Goal: Task Accomplishment & Management: Manage account settings

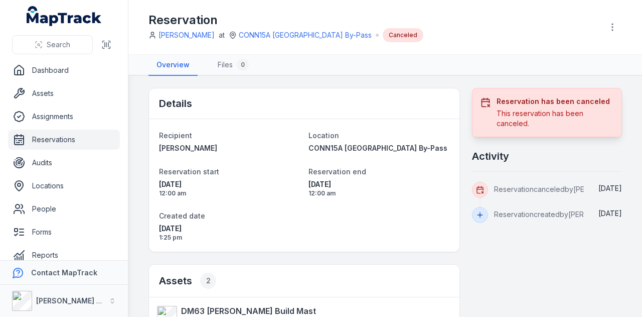
click at [75, 133] on link "Reservations" at bounding box center [64, 139] width 112 height 20
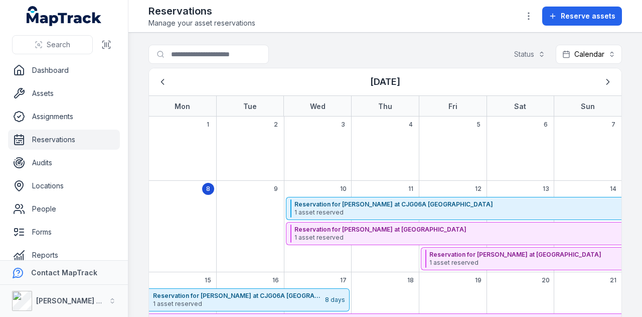
click at [599, 3] on header "Toggle Navigation Reservations Manage your asset reservations Reserve assets" at bounding box center [385, 16] width 514 height 33
click at [591, 16] on span "Reserve assets" at bounding box center [588, 16] width 55 height 10
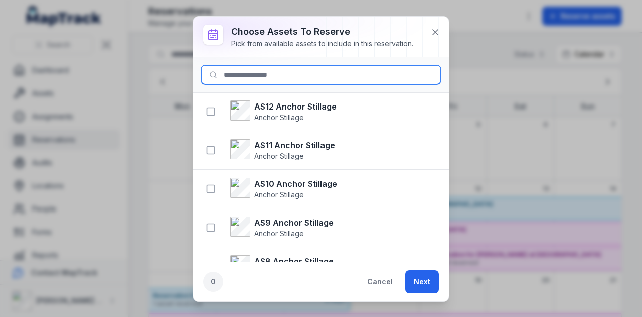
click at [274, 70] on input at bounding box center [321, 74] width 240 height 19
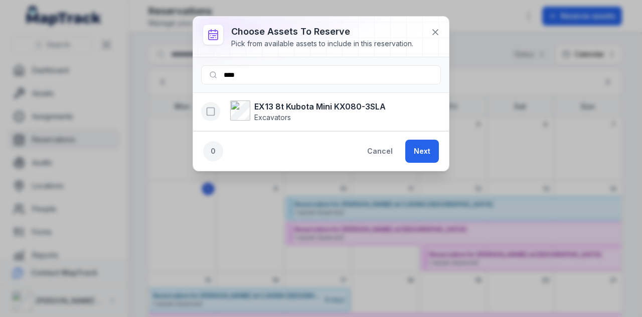
click at [210, 108] on icon "button" at bounding box center [211, 111] width 10 height 10
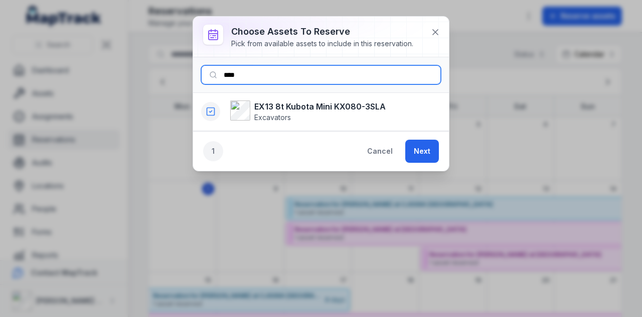
click at [269, 79] on input "****" at bounding box center [321, 74] width 240 height 19
type input "*"
type input "****"
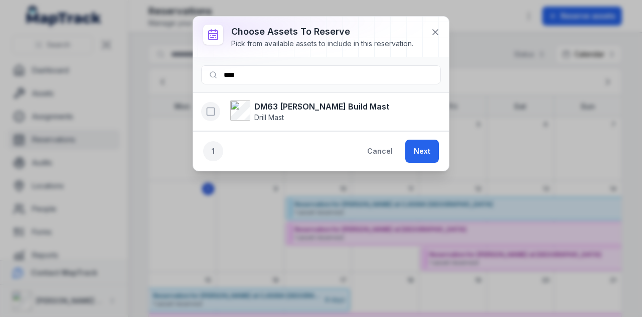
click at [212, 111] on icon "button" at bounding box center [211, 111] width 10 height 10
click at [431, 154] on button "Next" at bounding box center [422, 150] width 34 height 23
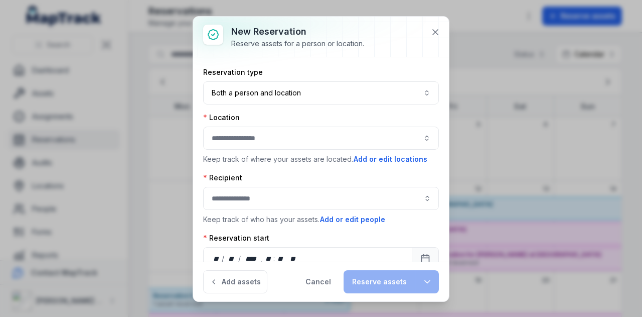
click at [306, 134] on button "button" at bounding box center [321, 137] width 236 height 23
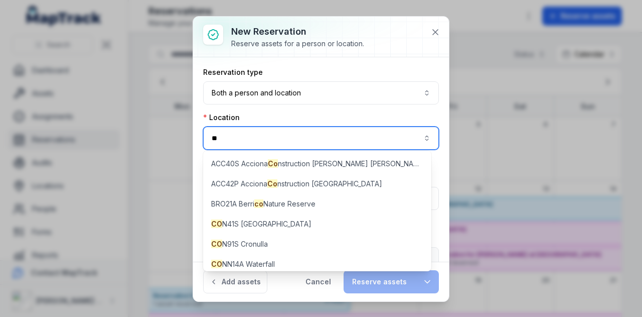
type input "*"
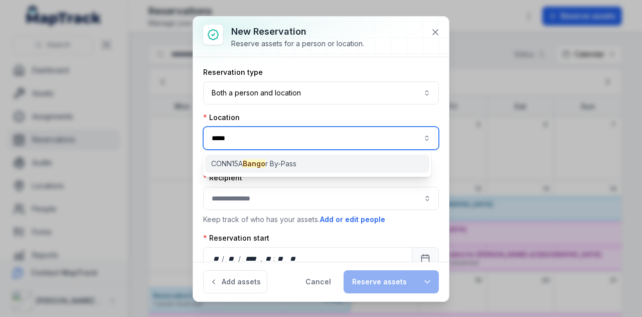
type input "*****"
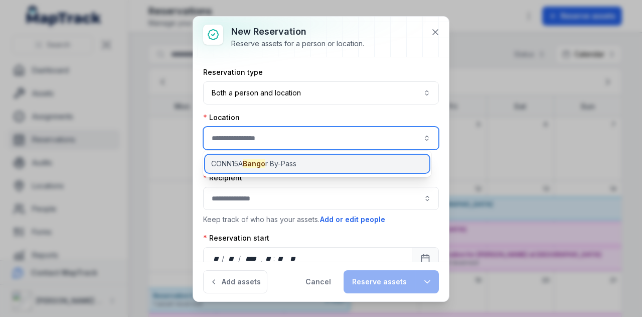
click at [308, 160] on div "CONN15A Bango r By-Pass" at bounding box center [317, 164] width 224 height 18
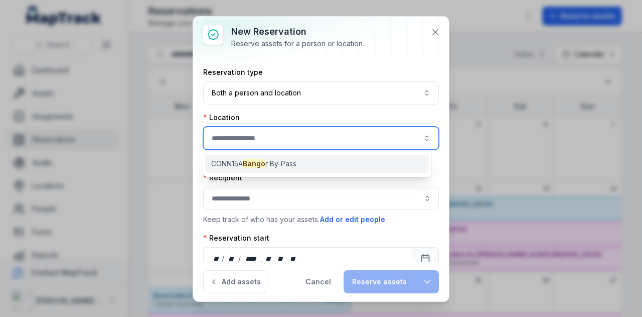
type input "**********"
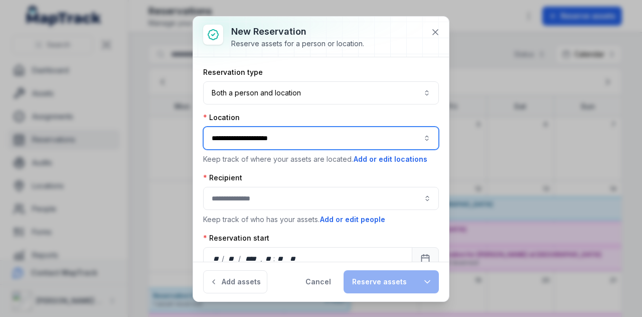
scroll to position [50, 0]
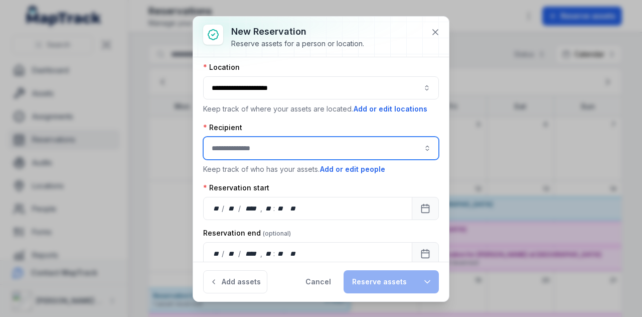
click at [308, 143] on input ":r123:-form-item-label" at bounding box center [321, 147] width 236 height 23
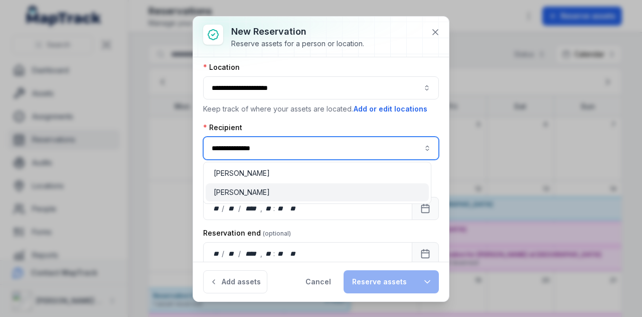
click at [298, 186] on div "[PERSON_NAME]" at bounding box center [317, 192] width 223 height 18
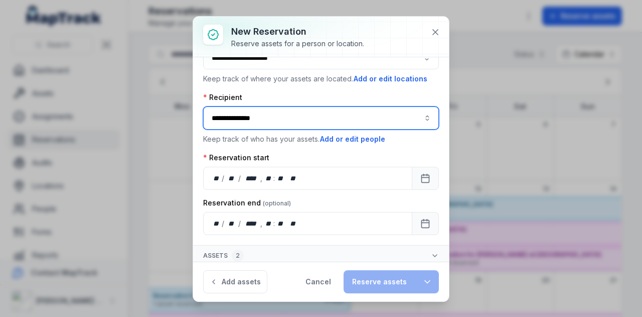
scroll to position [81, 0]
type input "**********"
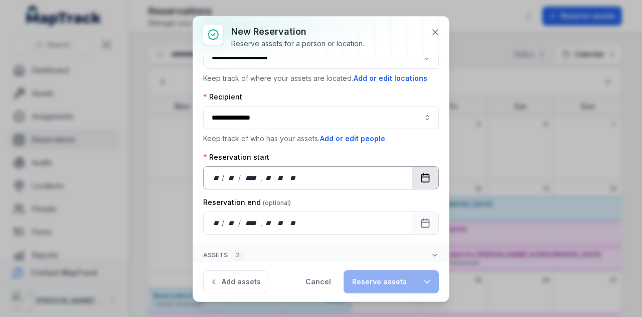
click at [412, 173] on button "Calendar" at bounding box center [425, 177] width 27 height 23
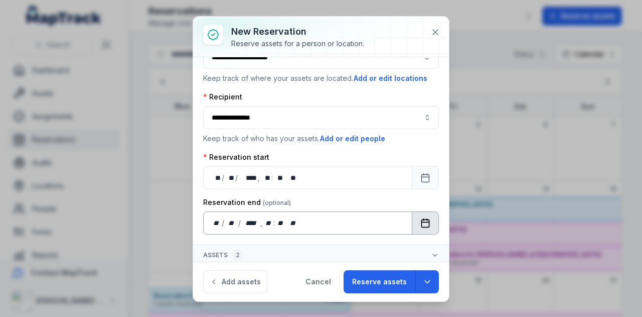
click at [421, 223] on icon "Calendar" at bounding box center [425, 223] width 10 height 10
click at [395, 275] on button "Reserve assets" at bounding box center [380, 281] width 72 height 23
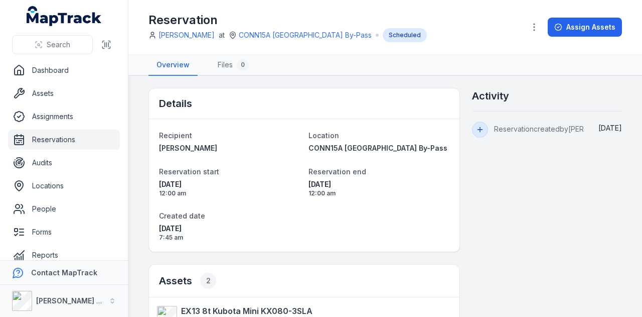
click at [61, 136] on link "Reservations" at bounding box center [64, 139] width 112 height 20
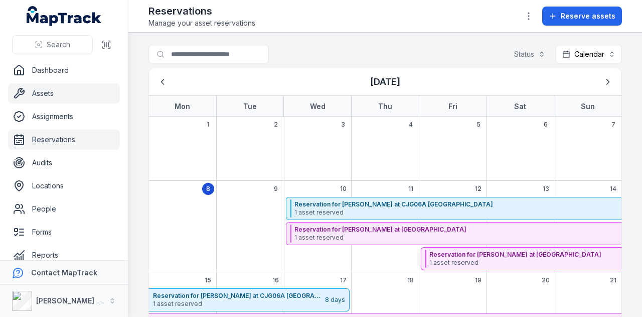
click at [97, 88] on link "Assets" at bounding box center [64, 93] width 112 height 20
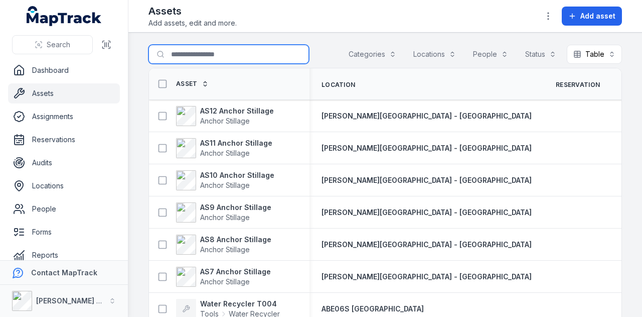
click at [227, 51] on input "Search for assets" at bounding box center [229, 54] width 161 height 19
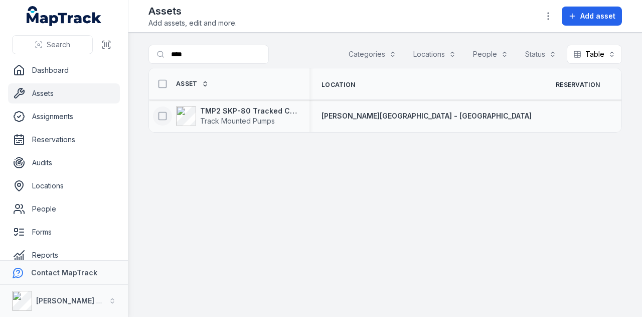
click at [164, 115] on icon at bounding box center [163, 116] width 10 height 10
click at [386, 291] on button "button" at bounding box center [384, 292] width 33 height 19
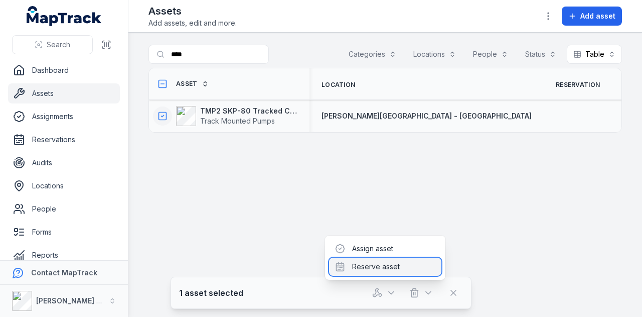
click at [387, 263] on div "Reserve asset" at bounding box center [385, 266] width 112 height 18
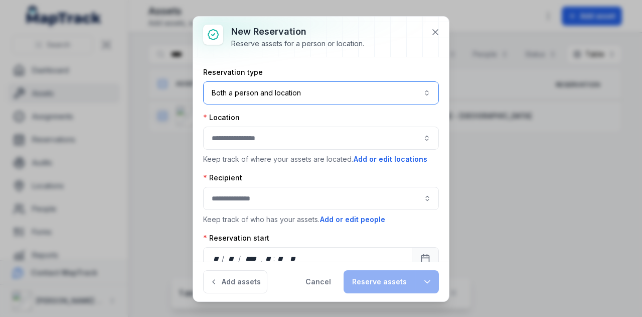
click at [337, 98] on button "Both a person and location ****" at bounding box center [321, 92] width 236 height 23
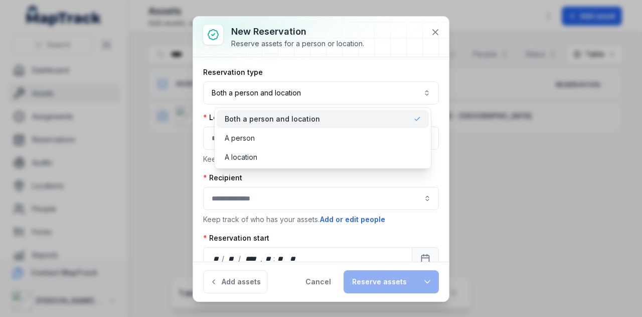
click at [335, 118] on div "Both a person and location" at bounding box center [323, 119] width 196 height 10
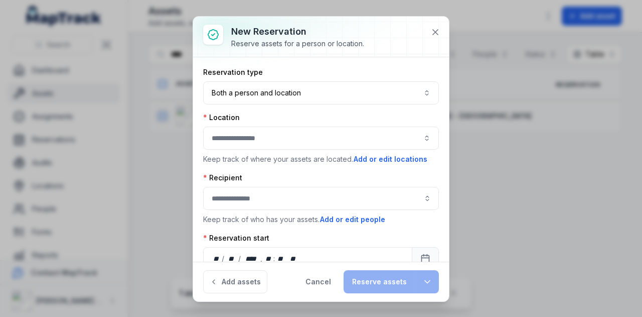
click at [345, 113] on div "Location" at bounding box center [321, 117] width 236 height 10
click at [435, 32] on icon at bounding box center [435, 32] width 5 height 5
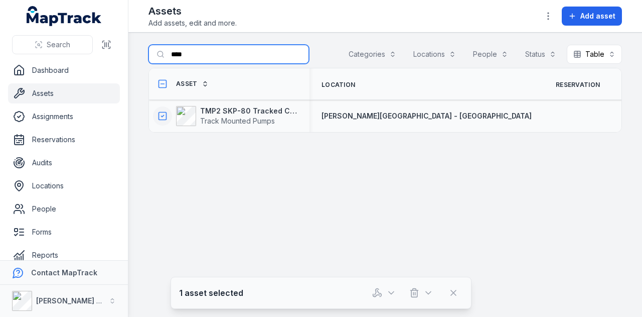
click at [220, 52] on input "****" at bounding box center [229, 54] width 161 height 19
type input "*"
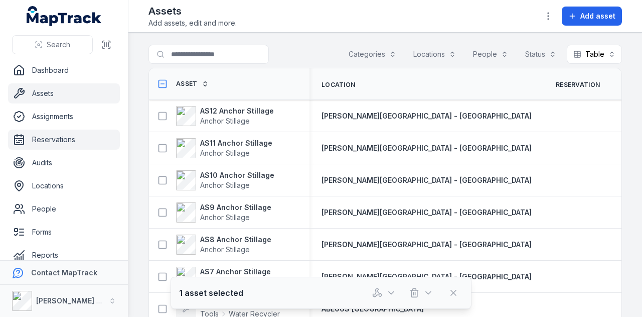
click at [66, 135] on link "Reservations" at bounding box center [64, 139] width 112 height 20
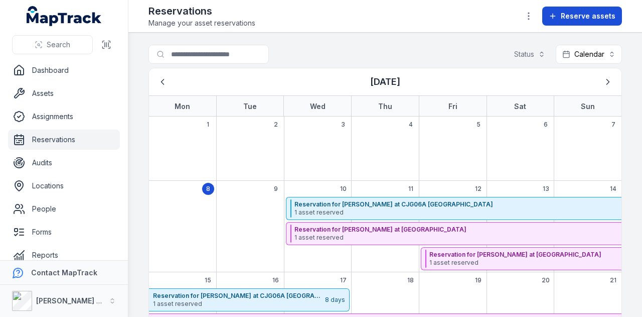
click at [575, 18] on span "Reserve assets" at bounding box center [588, 16] width 55 height 10
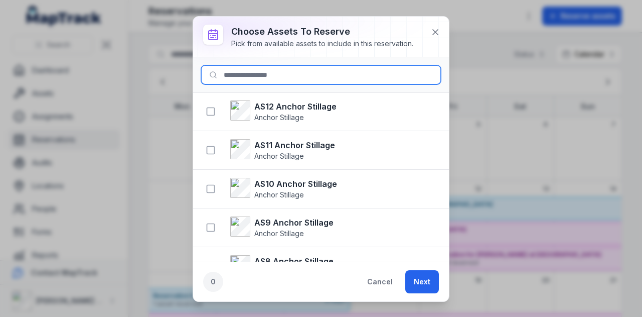
click at [309, 73] on input at bounding box center [321, 74] width 240 height 19
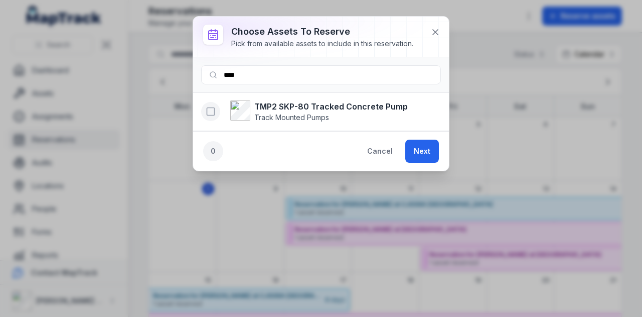
click at [211, 108] on icon "button" at bounding box center [211, 111] width 10 height 10
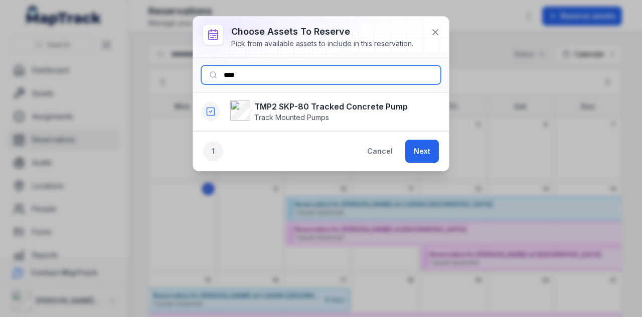
click at [259, 76] on input "****" at bounding box center [321, 74] width 240 height 19
type input "*"
type input "****"
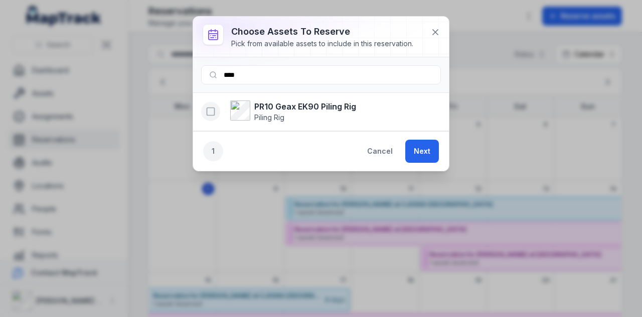
click at [214, 112] on rect "button" at bounding box center [211, 112] width 8 height 8
click at [432, 153] on button "Next" at bounding box center [422, 150] width 34 height 23
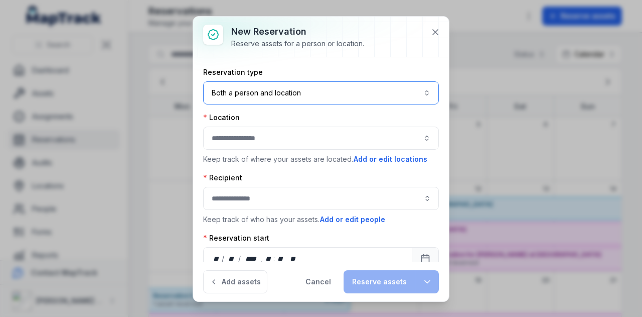
click at [298, 97] on button "Both a person and location ****" at bounding box center [321, 92] width 236 height 23
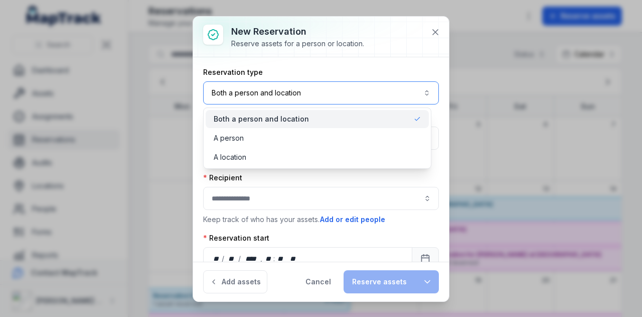
click at [298, 97] on button "Both a person and location ****" at bounding box center [321, 92] width 236 height 23
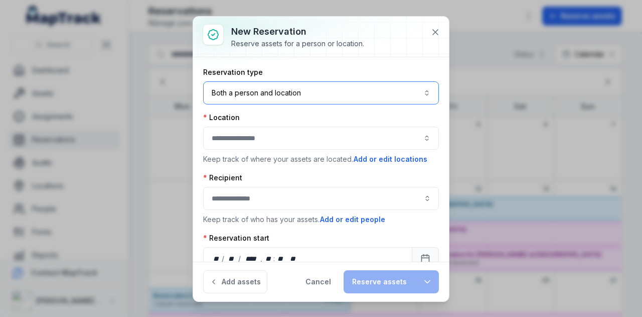
click at [280, 139] on button "button" at bounding box center [321, 137] width 236 height 23
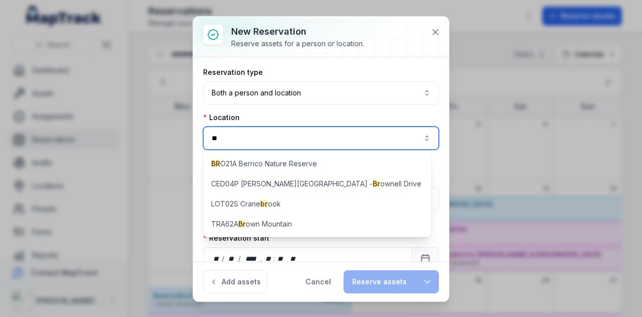
type input "*"
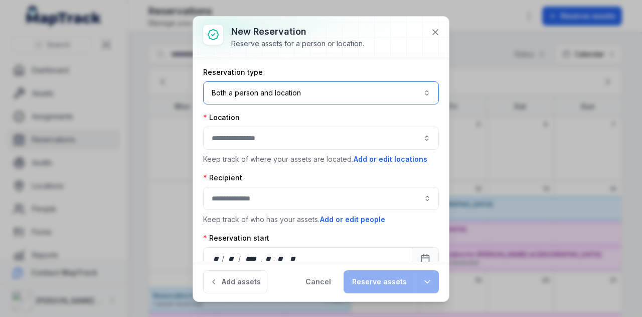
click at [318, 82] on button "Both a person and location ****" at bounding box center [321, 92] width 236 height 23
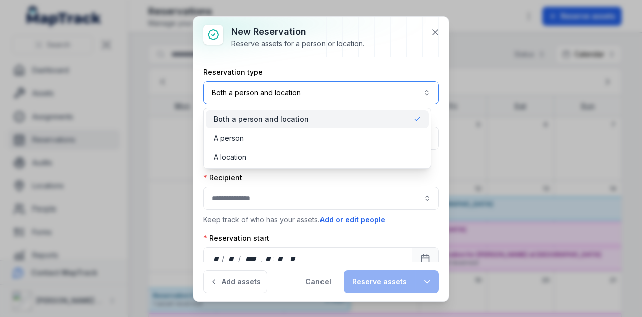
click at [315, 88] on button "Both a person and location ****" at bounding box center [321, 92] width 236 height 23
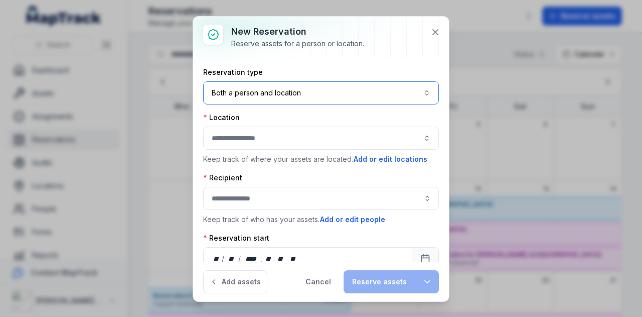
click at [313, 93] on button "Both a person and location ****" at bounding box center [321, 92] width 236 height 23
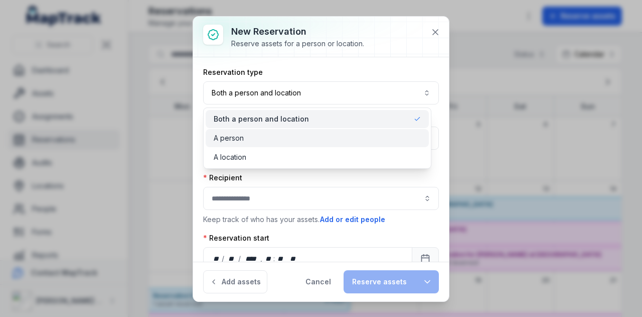
click at [292, 138] on div "A person" at bounding box center [317, 138] width 207 height 10
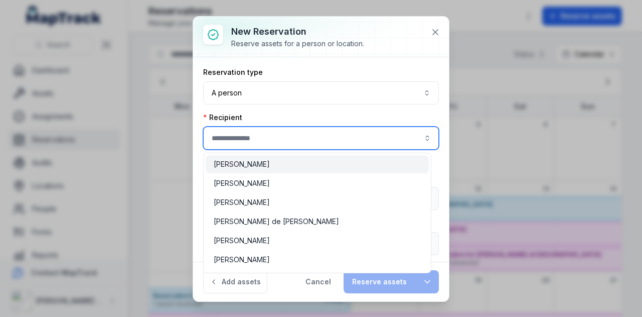
click at [269, 142] on input ":r205:-form-item-label" at bounding box center [321, 137] width 236 height 23
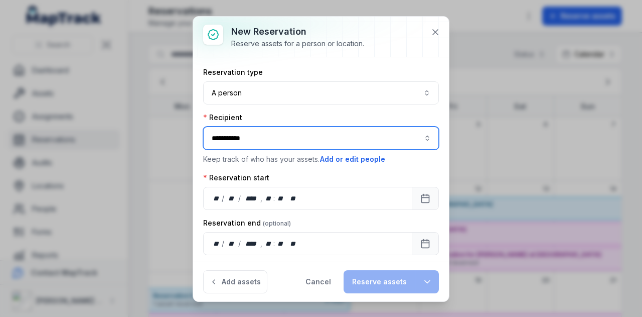
scroll to position [21, 0]
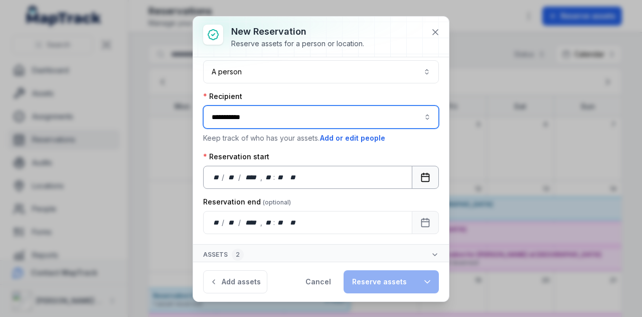
type input "**********"
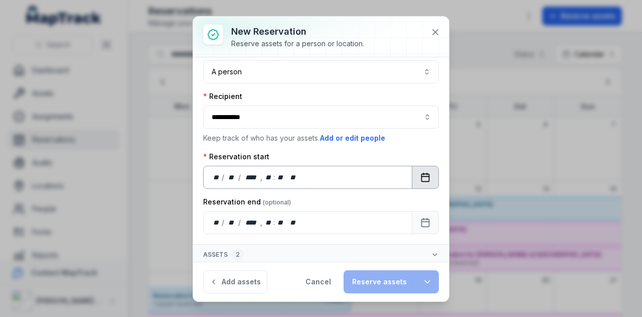
click at [412, 180] on button "Calendar" at bounding box center [425, 177] width 27 height 23
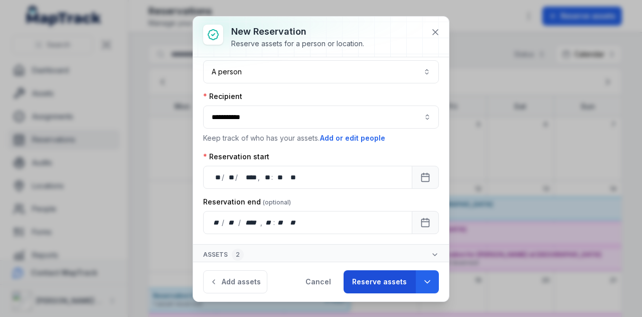
click at [384, 287] on button "Reserve assets" at bounding box center [380, 281] width 72 height 23
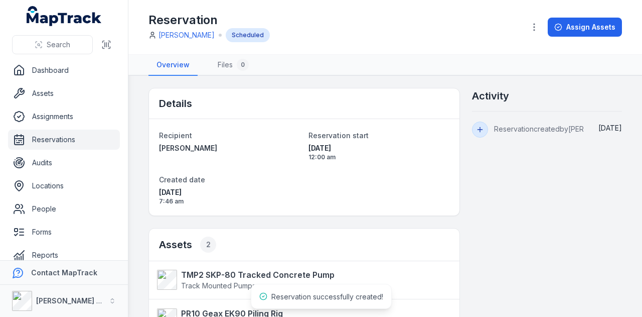
click at [44, 139] on link "Reservations" at bounding box center [64, 139] width 112 height 20
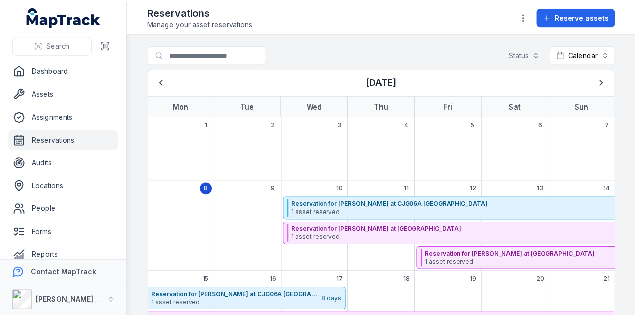
scroll to position [100, 0]
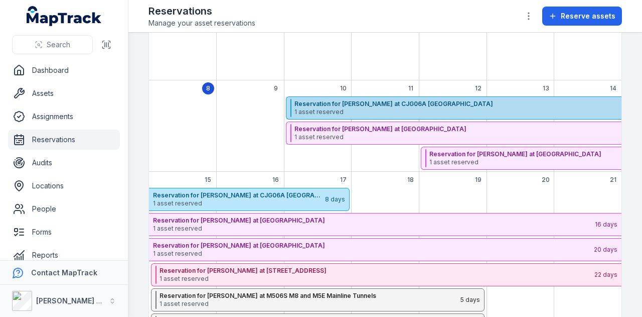
click at [358, 113] on span "1 asset reserved" at bounding box center [512, 112] width 437 height 8
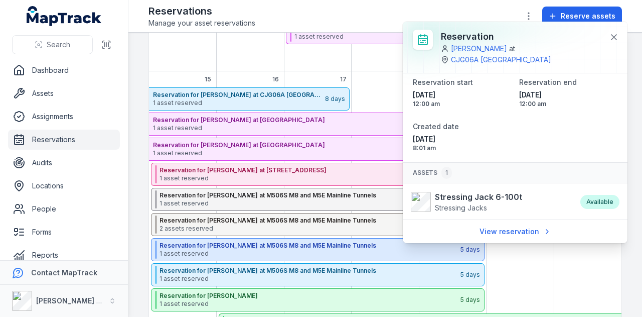
scroll to position [0, 0]
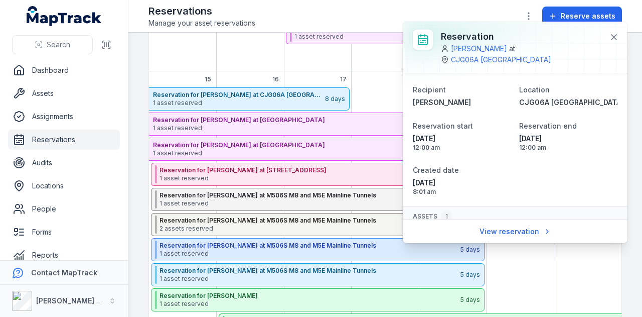
click at [226, 53] on div "September 2025" at bounding box center [251, 33] width 68 height 75
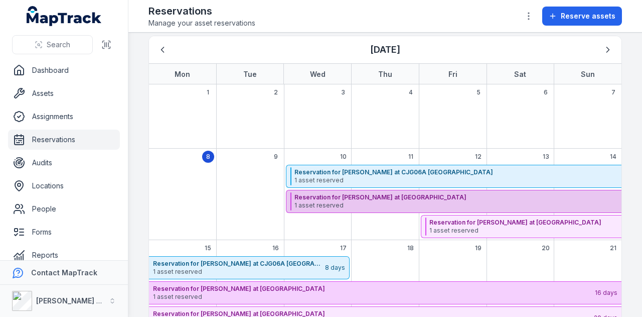
click at [354, 193] on strong "Reservation for Paul Moffat at FHHMJV01P Helensvale" at bounding box center [511, 197] width 434 height 8
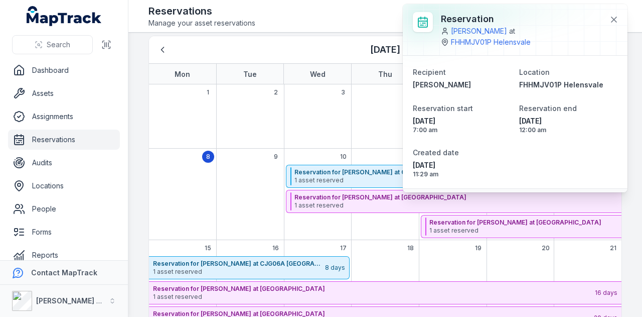
scroll to position [33, 0]
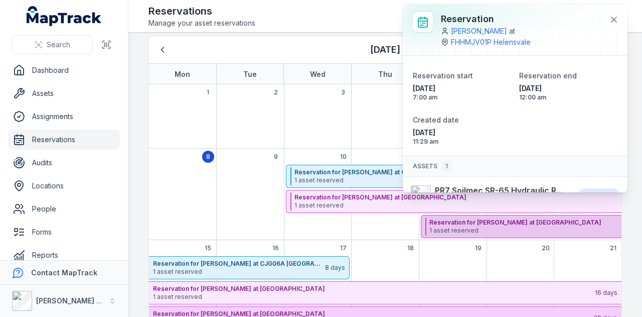
click at [459, 221] on strong "Reservation for Trevor House at CEN05A Wisemans Ferry" at bounding box center [645, 222] width 433 height 8
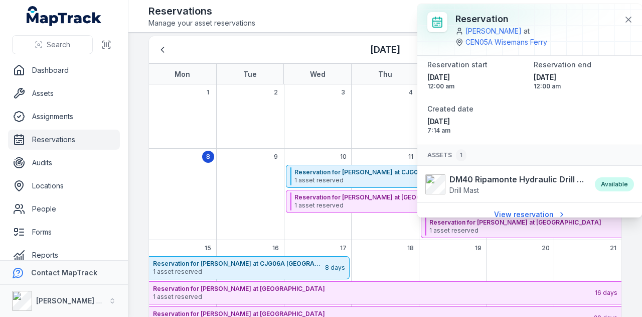
scroll to position [8, 0]
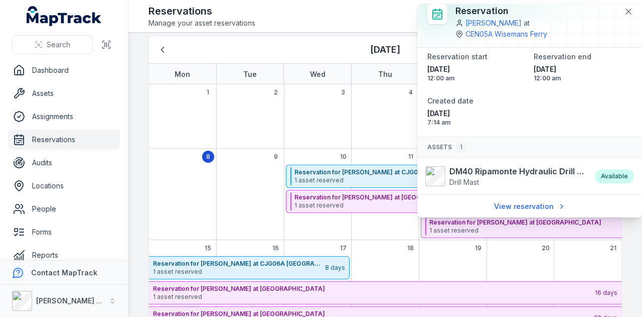
click at [341, 94] on span "3" at bounding box center [343, 92] width 4 height 8
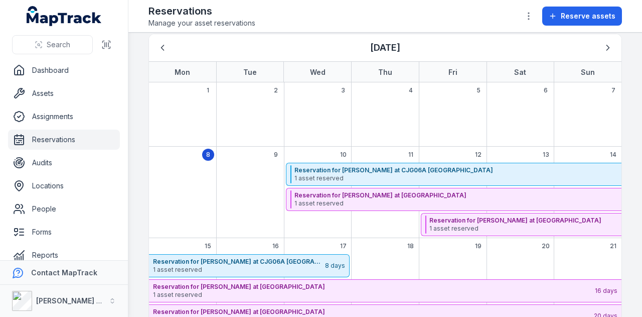
scroll to position [50, 0]
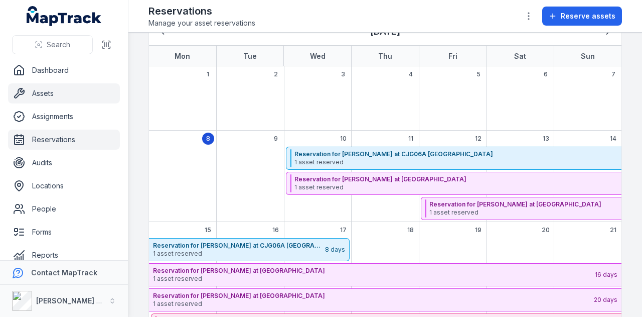
click at [71, 93] on link "Assets" at bounding box center [64, 93] width 112 height 20
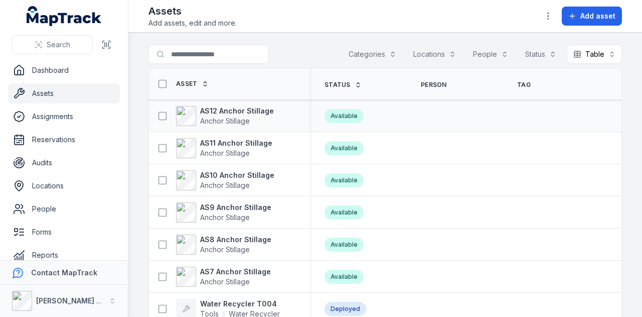
scroll to position [0, 364]
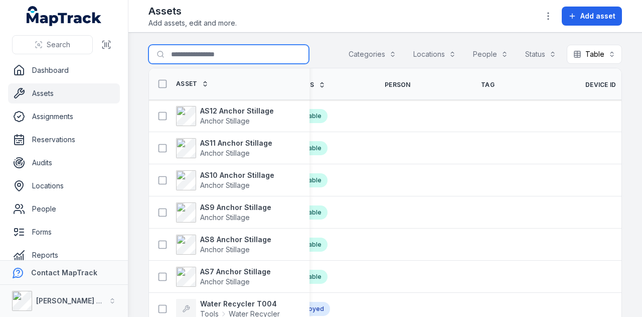
click at [198, 58] on input "Search for assets" at bounding box center [229, 54] width 161 height 19
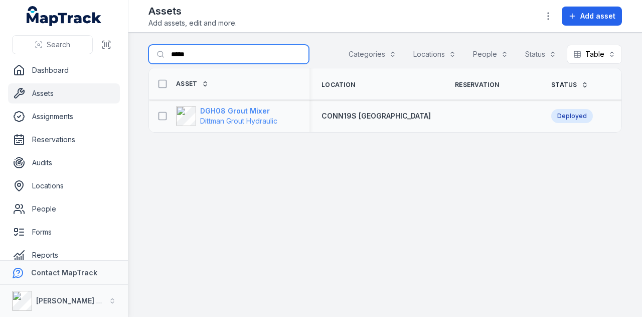
type input "*****"
click at [253, 106] on strong "DGH08 Grout Mixer" at bounding box center [238, 111] width 77 height 10
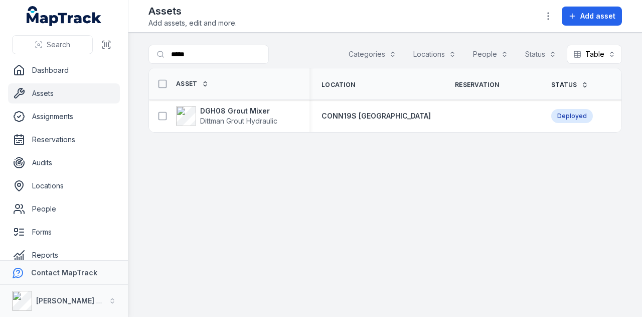
click at [254, 64] on div "Search for assets ***** Categories Locations People Status Table *****" at bounding box center [386, 56] width 474 height 23
click at [252, 59] on input "*****" at bounding box center [229, 54] width 161 height 19
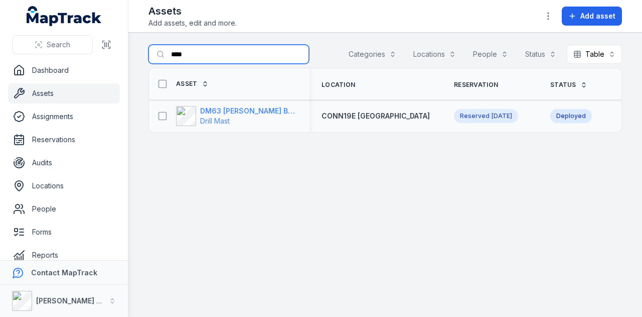
type input "****"
click at [245, 109] on strong "DM63 Rix Build Mast" at bounding box center [248, 111] width 97 height 10
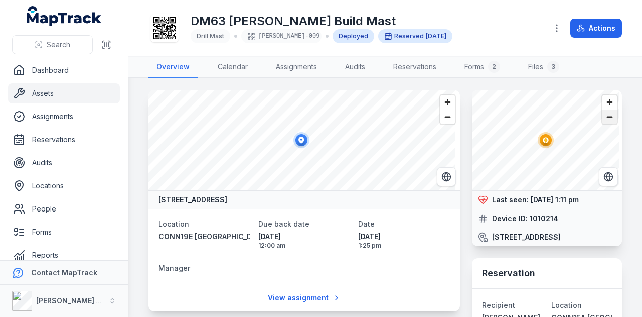
click at [607, 115] on span "Zoom out" at bounding box center [610, 117] width 15 height 14
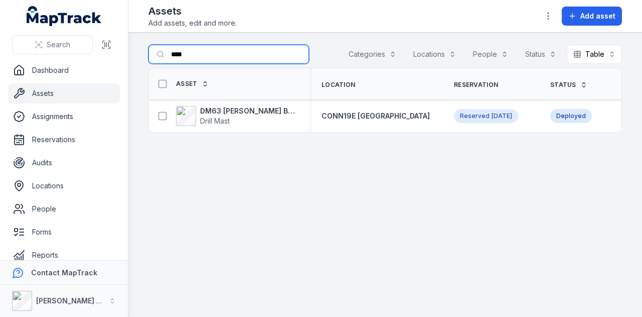
click at [227, 49] on input "****" at bounding box center [229, 54] width 161 height 19
type input "*"
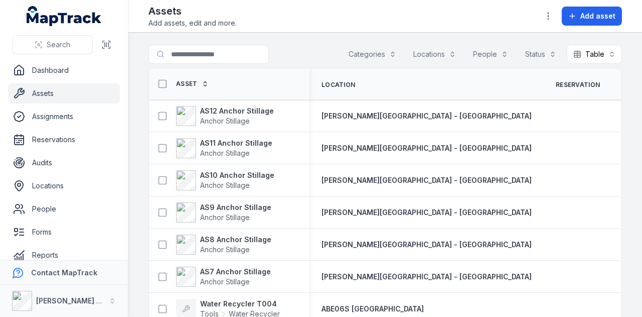
drag, startPoint x: 435, startPoint y: 112, endPoint x: 329, endPoint y: 37, distance: 130.2
click at [329, 37] on main "Search for assets Categories Locations People Status Table ***** Asset Location…" at bounding box center [385, 175] width 514 height 284
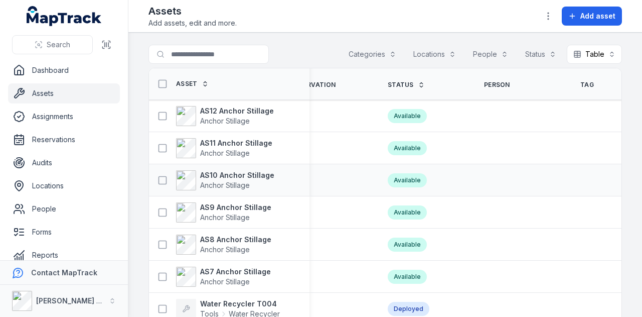
scroll to position [0, 364]
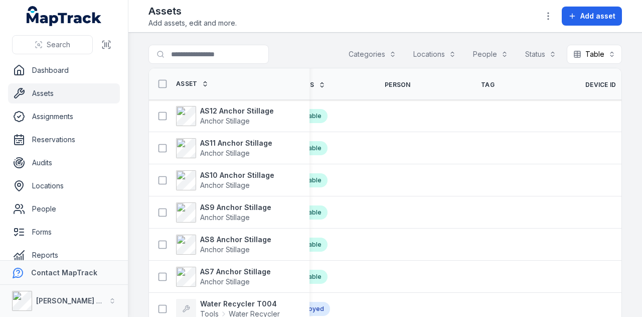
click at [585, 81] on span "Device ID" at bounding box center [600, 85] width 31 height 8
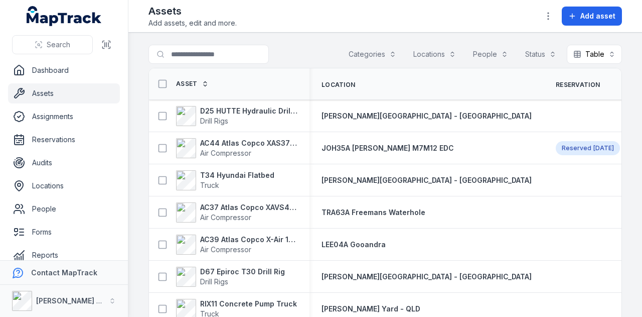
click at [347, 59] on button "Categories" at bounding box center [372, 54] width 61 height 19
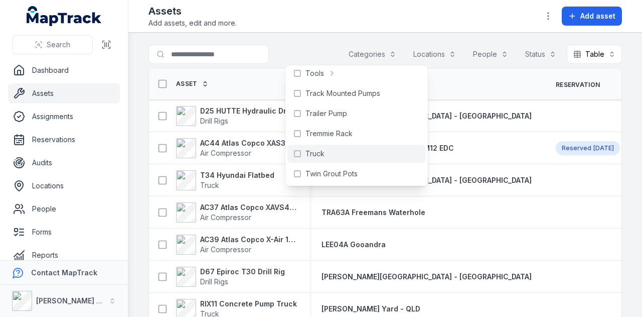
scroll to position [589, 0]
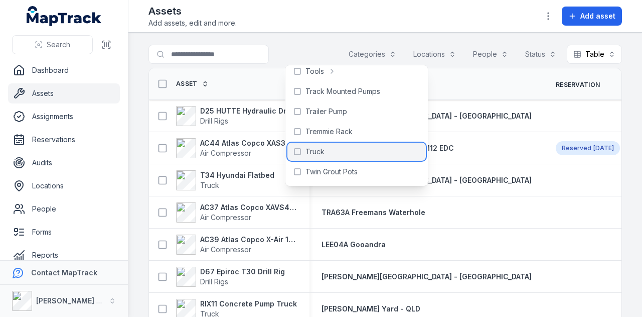
click at [355, 156] on div "Truck" at bounding box center [356, 151] width 138 height 18
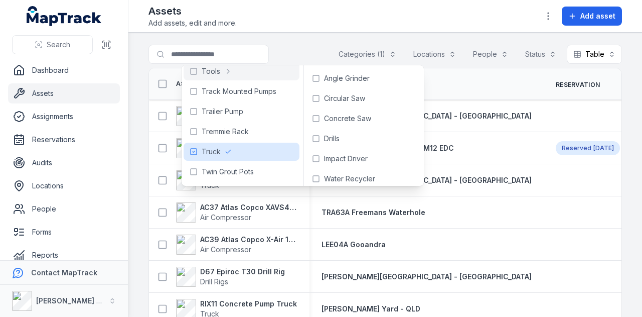
click at [298, 44] on main "**********" at bounding box center [385, 175] width 514 height 284
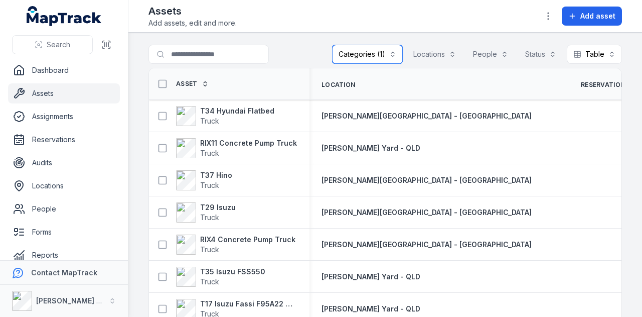
click at [386, 49] on button "Categories (1)" at bounding box center [367, 54] width 71 height 19
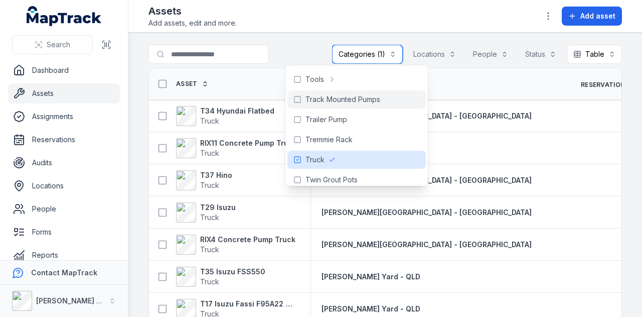
scroll to position [602, 0]
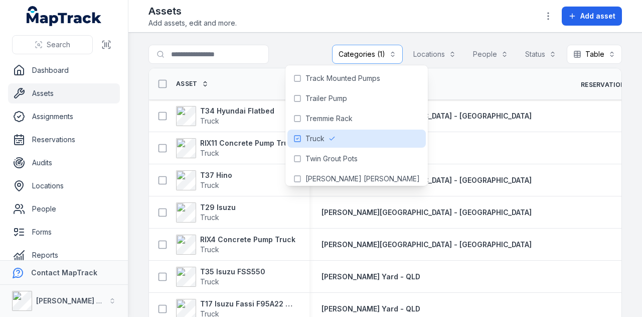
click at [280, 37] on main "**********" at bounding box center [385, 175] width 514 height 284
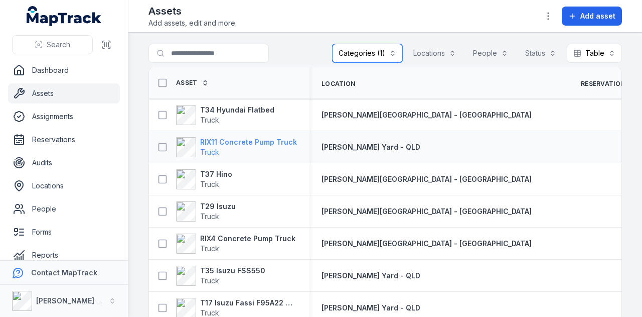
scroll to position [0, 0]
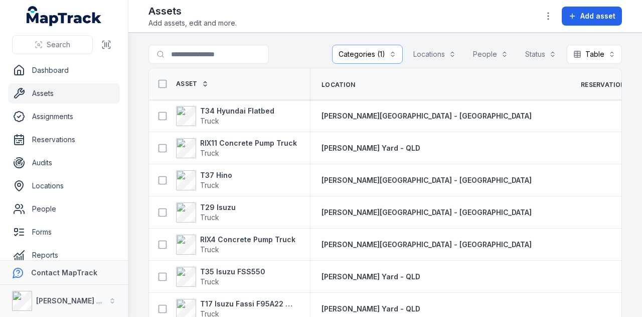
click at [191, 81] on span "Asset" at bounding box center [187, 84] width 22 height 8
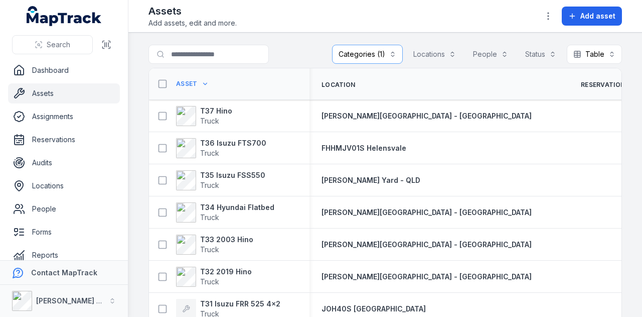
click at [191, 81] on span "Asset" at bounding box center [187, 84] width 22 height 8
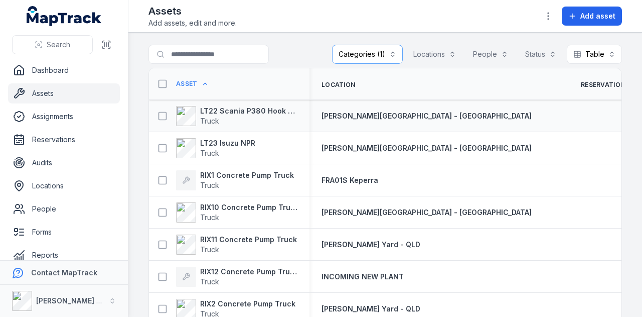
scroll to position [50, 0]
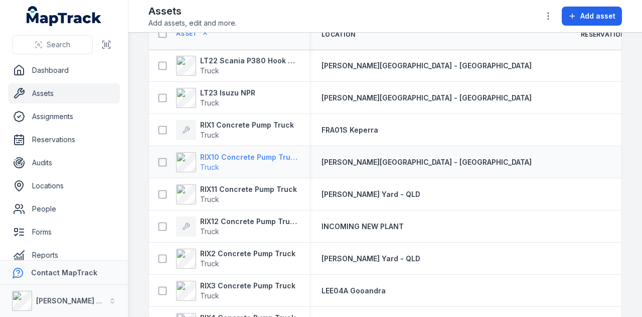
click at [265, 152] on strong "RIX10 Concrete Pump Truck" at bounding box center [248, 157] width 97 height 10
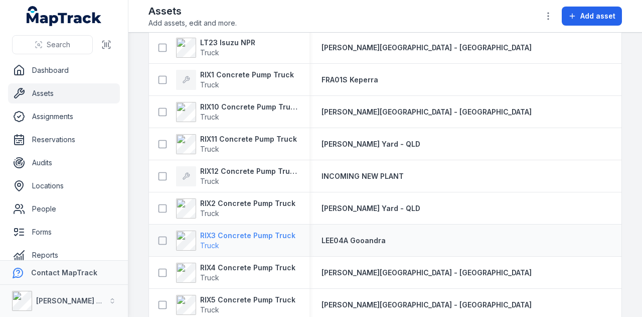
scroll to position [151, 0]
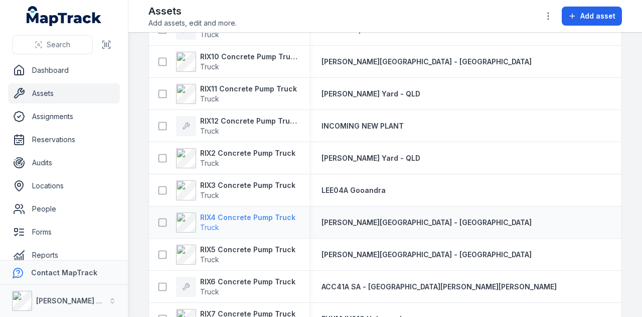
click at [261, 216] on strong "RIX4 Concrete Pump Truck" at bounding box center [247, 217] width 95 height 10
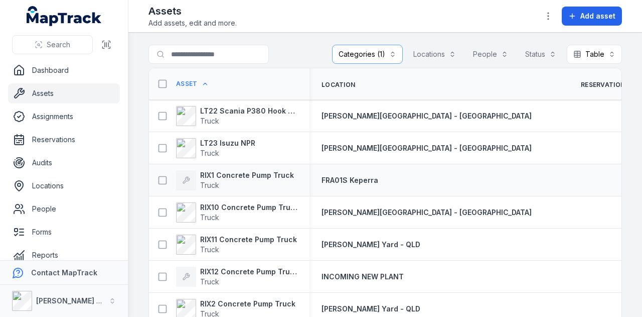
scroll to position [151, 0]
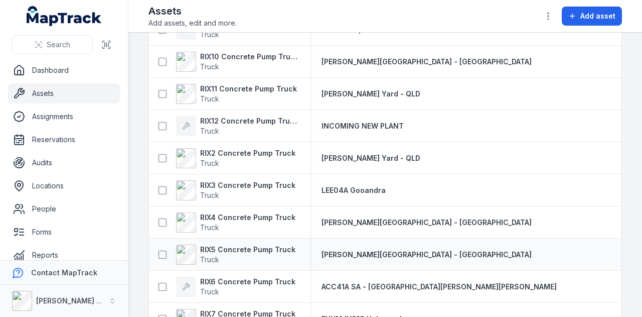
click at [270, 240] on div "RIX5 Concrete Pump Truck Truck" at bounding box center [229, 254] width 161 height 28
click at [270, 244] on strong "RIX5 Concrete Pump Truck" at bounding box center [247, 249] width 95 height 10
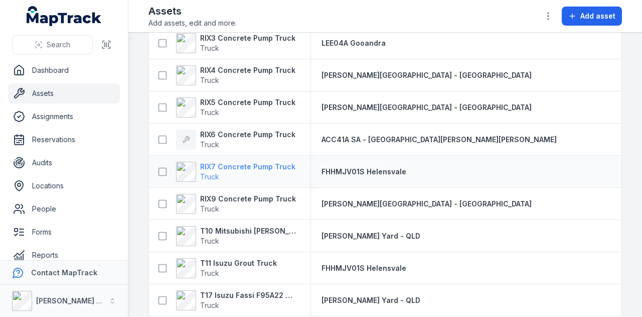
scroll to position [301, 0]
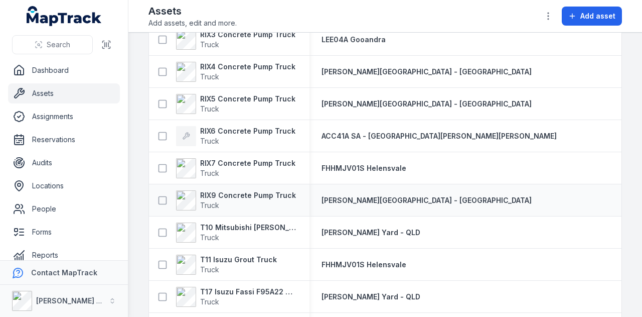
click at [275, 187] on div "RIX9 Concrete Pump Truck Truck" at bounding box center [229, 200] width 161 height 28
click at [273, 197] on strong "RIX9 Concrete Pump Truck" at bounding box center [248, 195] width 96 height 10
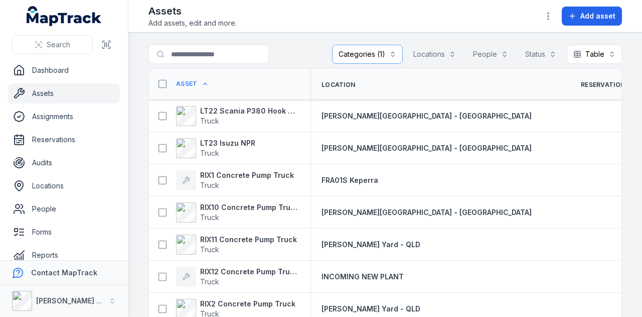
click at [367, 53] on button "Categories (1)" at bounding box center [367, 54] width 71 height 19
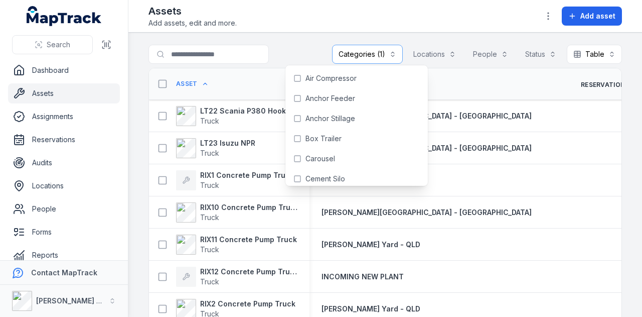
click at [49, 92] on link "Assets" at bounding box center [64, 93] width 112 height 20
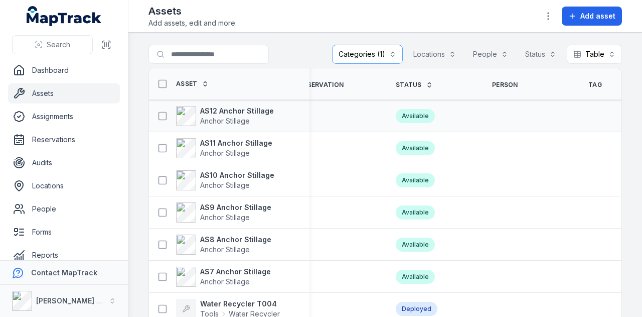
scroll to position [0, 364]
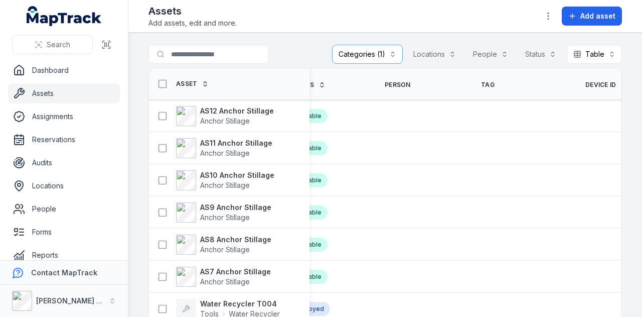
click at [585, 82] on span "Device ID" at bounding box center [600, 85] width 31 height 8
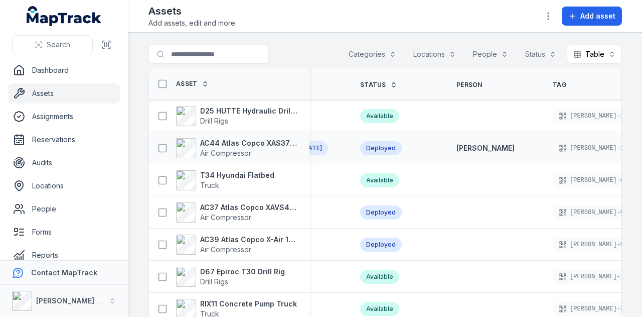
scroll to position [0, 297]
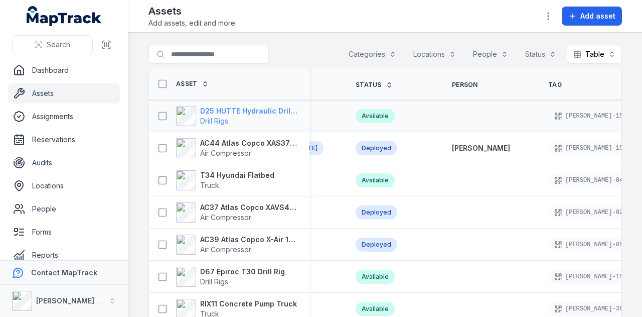
click at [273, 108] on strong "D25 HUTTE Hydraulic Drill Rig" at bounding box center [248, 111] width 97 height 10
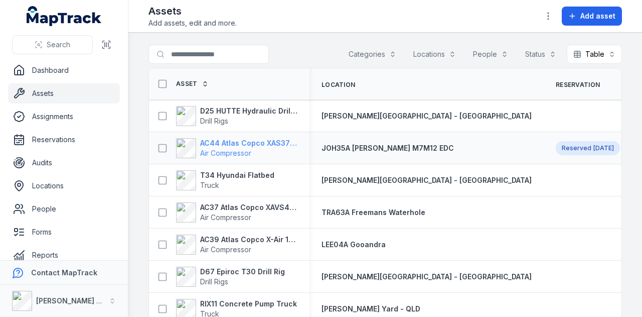
click at [247, 149] on span "Air Compressor" at bounding box center [225, 153] width 51 height 9
click at [533, 58] on button "Status" at bounding box center [541, 54] width 44 height 19
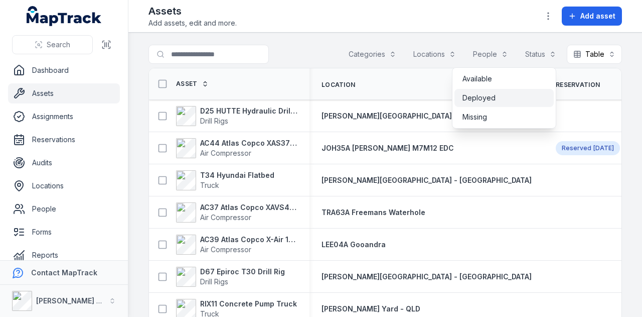
click at [531, 95] on div "Deployed" at bounding box center [504, 98] width 83 height 10
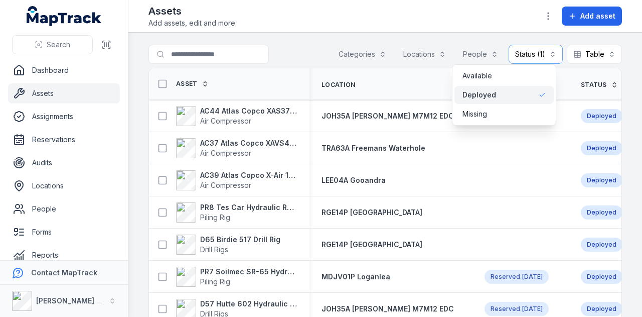
scroll to position [50, 0]
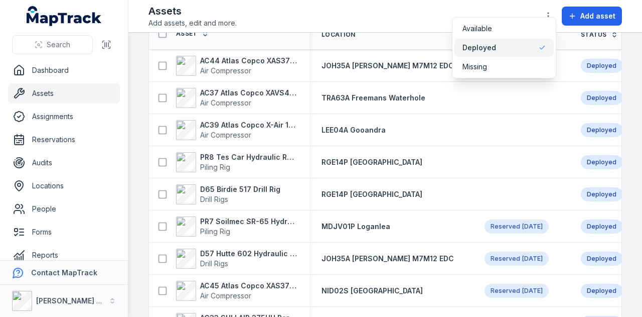
click at [622, 111] on main "Search for assets Categories Locations People Status (1) ******** Table ***** A…" at bounding box center [385, 175] width 514 height 284
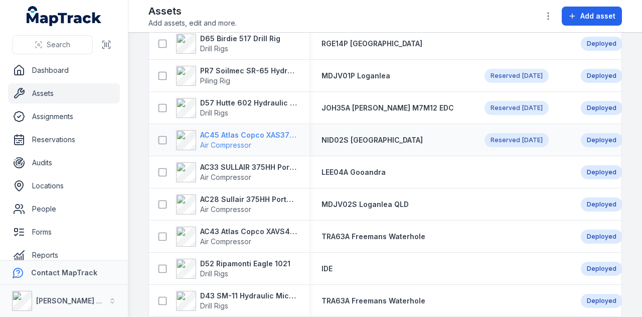
scroll to position [151, 0]
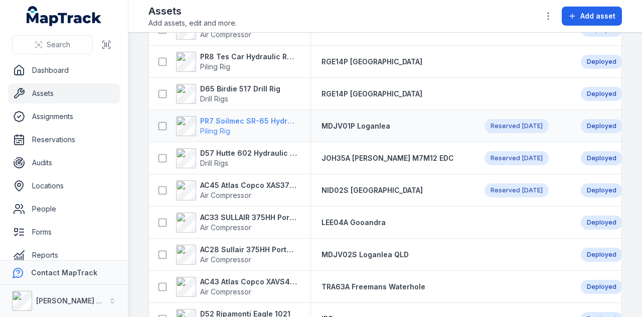
click at [263, 120] on strong "PR7 Soilmec SR-65 Hydraulic Rotary Rig" at bounding box center [248, 121] width 97 height 10
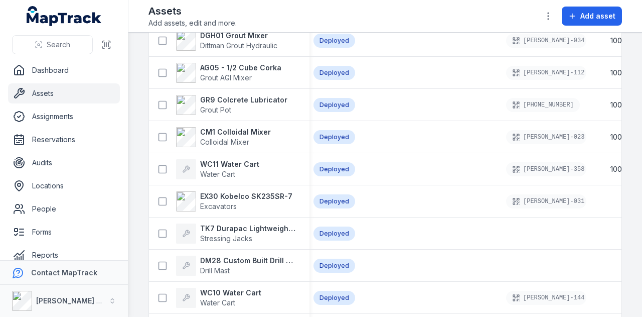
scroll to position [1604, 0]
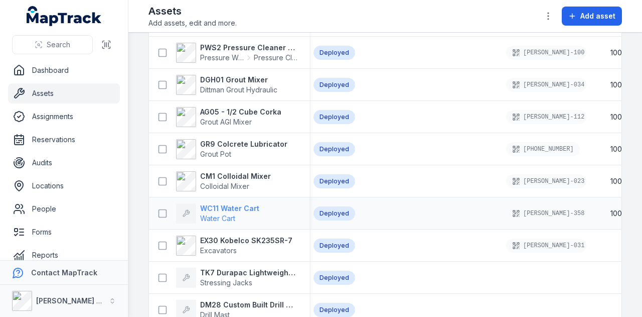
click at [219, 208] on strong "WC11 Water Cart" at bounding box center [229, 208] width 59 height 10
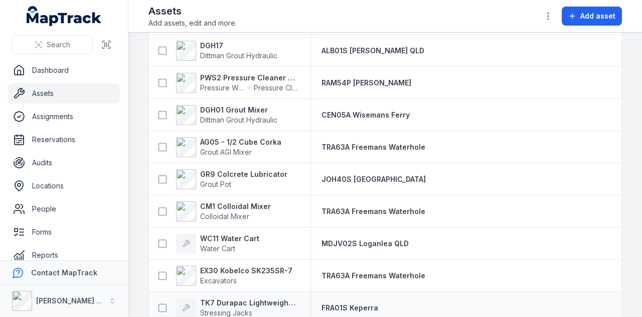
scroll to position [1555, 0]
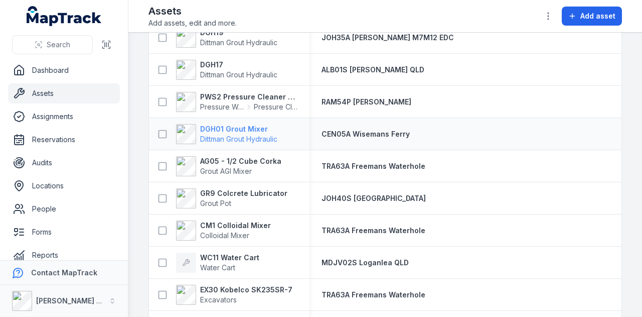
click at [228, 124] on strong "DGH01 Grout Mixer" at bounding box center [238, 129] width 77 height 10
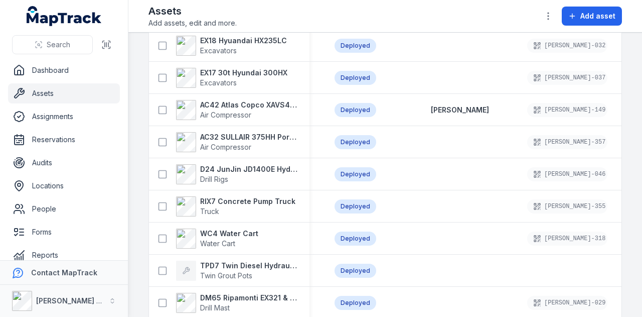
scroll to position [803, 0]
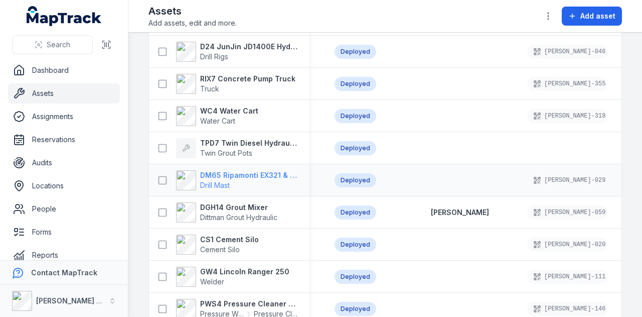
click at [250, 177] on strong "DM65 Ripamonti EX321 & EuroDrill RH10X" at bounding box center [248, 175] width 97 height 10
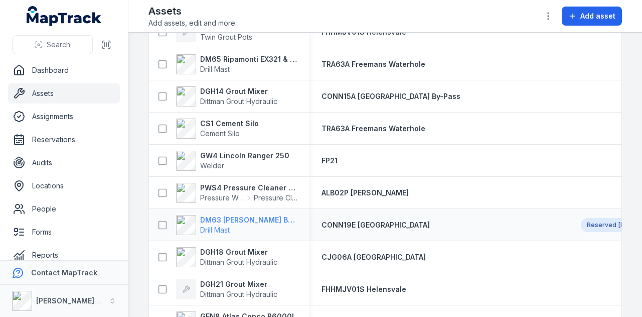
scroll to position [903, 0]
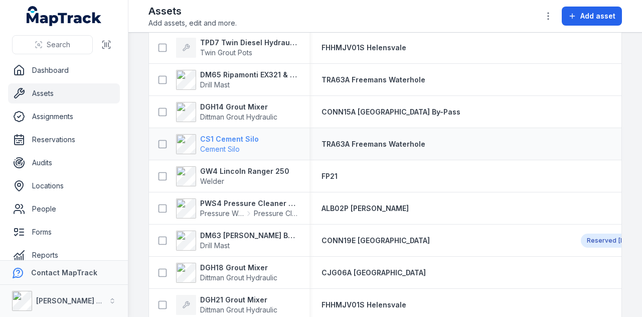
click at [245, 137] on strong "CS1 Cement Silo" at bounding box center [229, 139] width 59 height 10
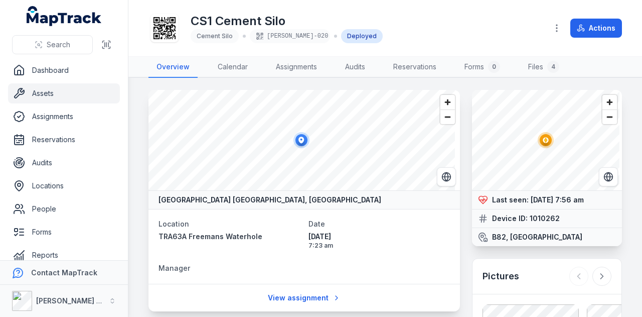
scroll to position [56, 0]
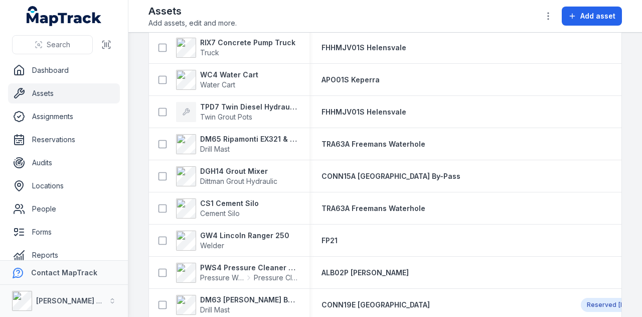
scroll to position [903, 0]
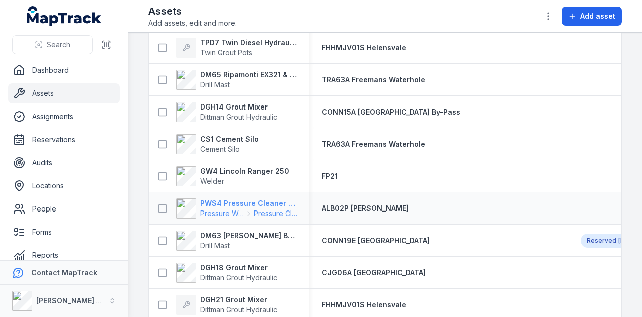
click at [258, 204] on strong "PWS4 Pressure Cleaner Skid Mounted" at bounding box center [248, 203] width 97 height 10
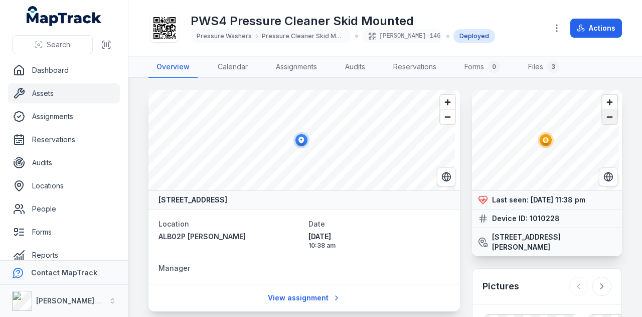
click at [604, 122] on span "Zoom out" at bounding box center [610, 117] width 15 height 14
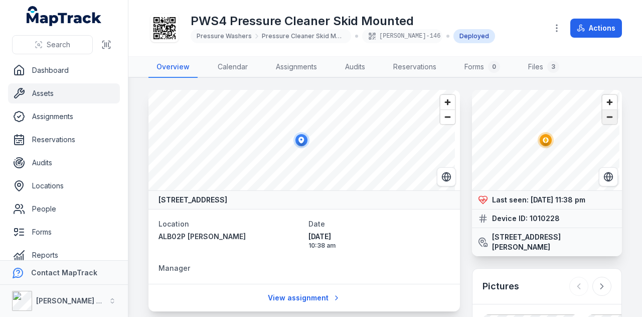
click at [604, 122] on span "Zoom out" at bounding box center [610, 117] width 15 height 14
click at [604, 116] on span "Zoom out" at bounding box center [610, 117] width 15 height 14
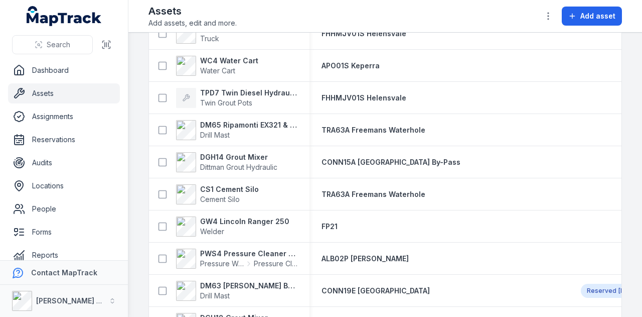
scroll to position [903, 0]
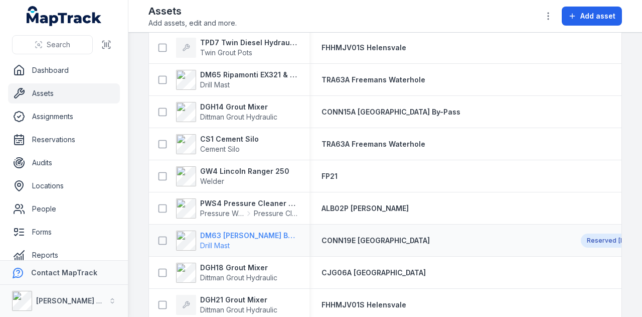
click at [254, 234] on strong "DM63 Rix Build Mast" at bounding box center [248, 235] width 97 height 10
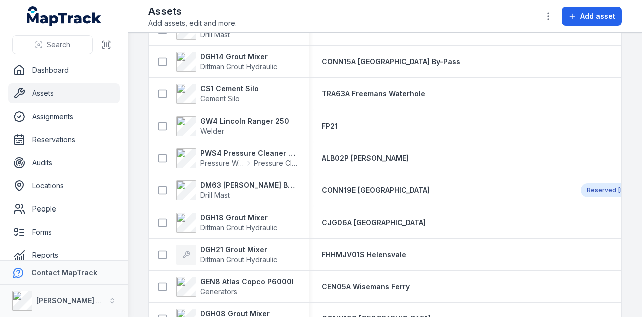
scroll to position [1003, 0]
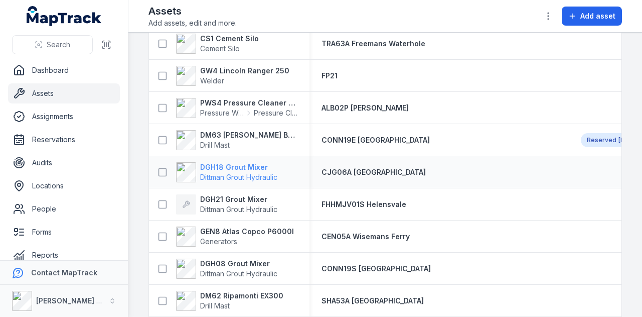
click at [248, 164] on strong "DGH18 Grout Mixer" at bounding box center [238, 167] width 77 height 10
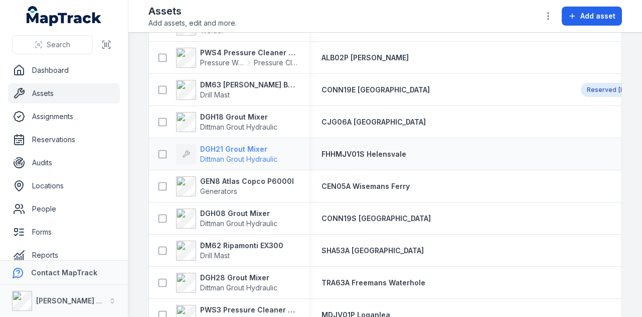
click at [242, 147] on strong "DGH21 Grout Mixer" at bounding box center [238, 149] width 77 height 10
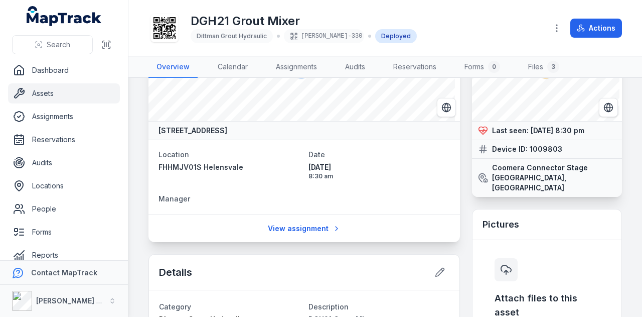
scroll to position [50, 0]
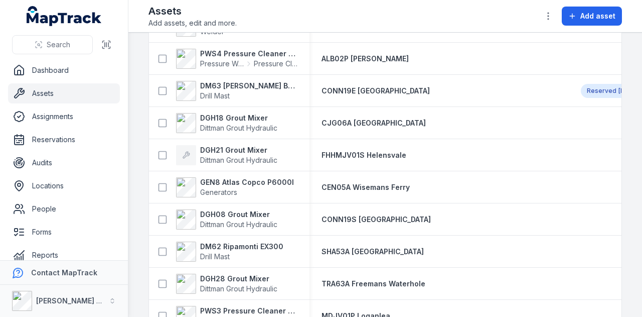
scroll to position [1054, 0]
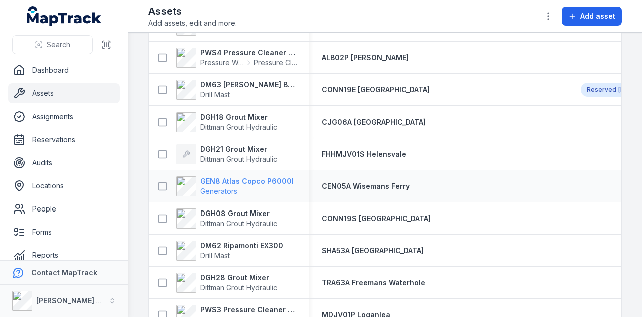
click at [262, 178] on strong "GEN8 Atlas Copco P6000I" at bounding box center [247, 181] width 94 height 10
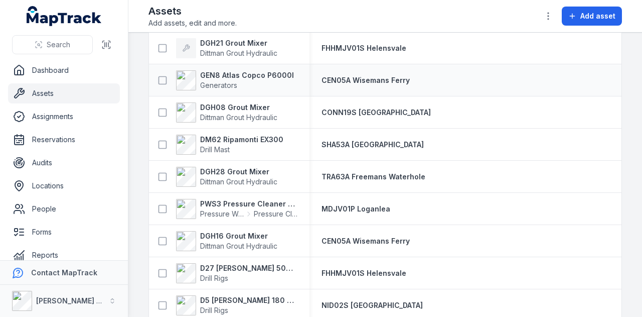
scroll to position [1104, 0]
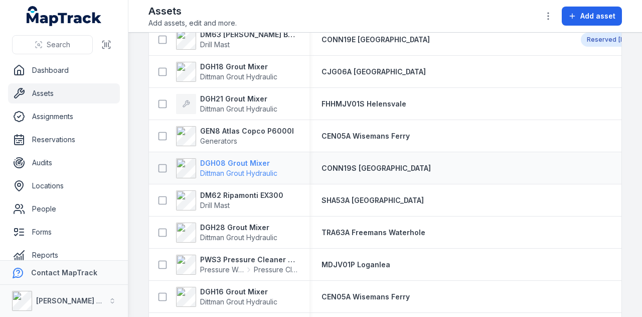
click at [221, 158] on strong "DGH08 Grout Mixer" at bounding box center [238, 163] width 77 height 10
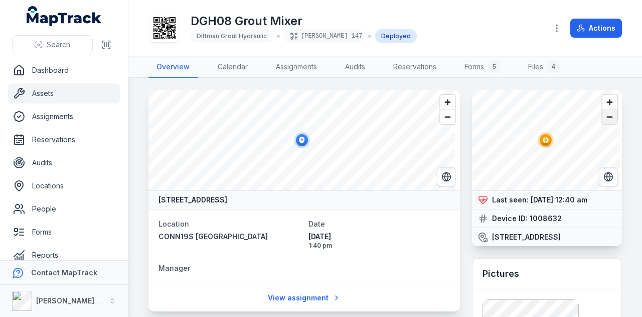
click at [608, 113] on span "Zoom out" at bounding box center [610, 117] width 15 height 14
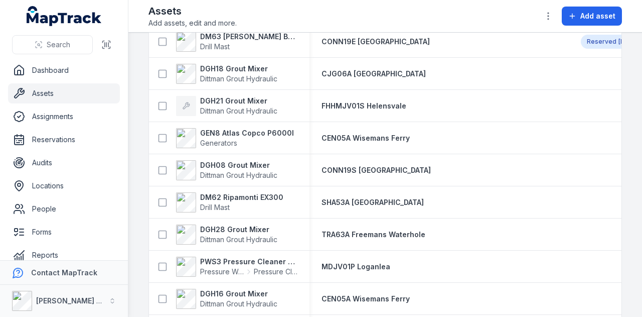
scroll to position [1154, 0]
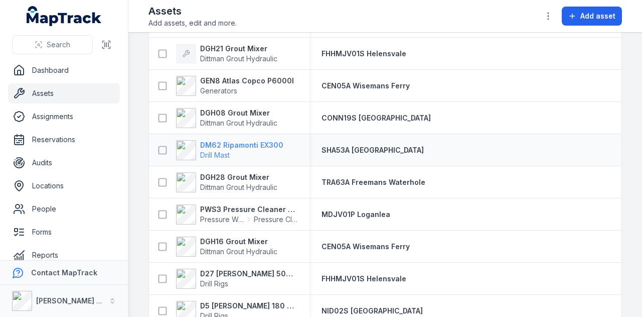
click at [272, 145] on strong "DM62 Ripamonti EX300" at bounding box center [241, 145] width 83 height 10
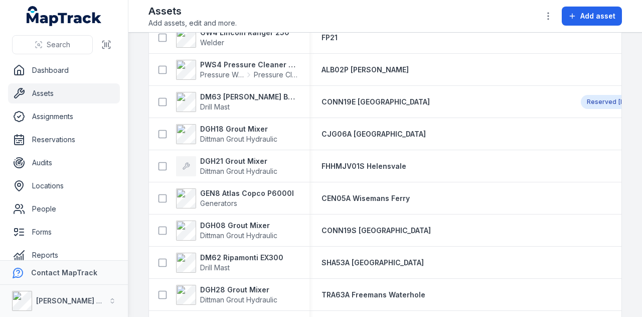
scroll to position [1054, 0]
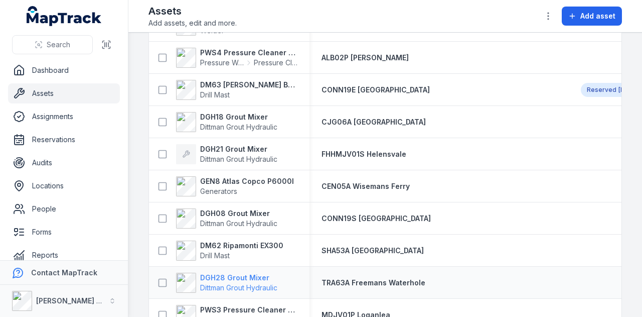
click at [247, 275] on strong "DGH28 Grout Mixer" at bounding box center [238, 277] width 77 height 10
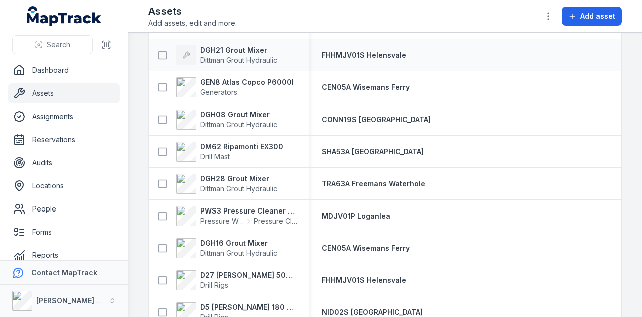
scroll to position [1154, 0]
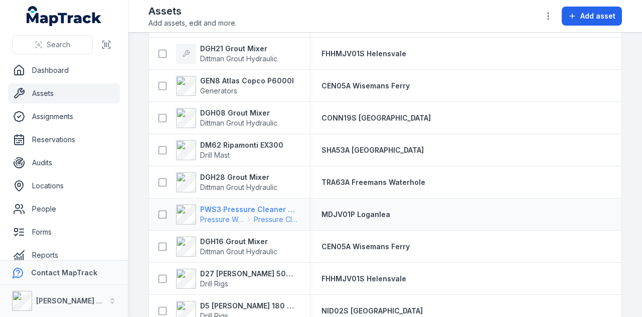
click at [251, 209] on strong "PWS3 Pressure Cleaner Skid Mounted" at bounding box center [248, 209] width 97 height 10
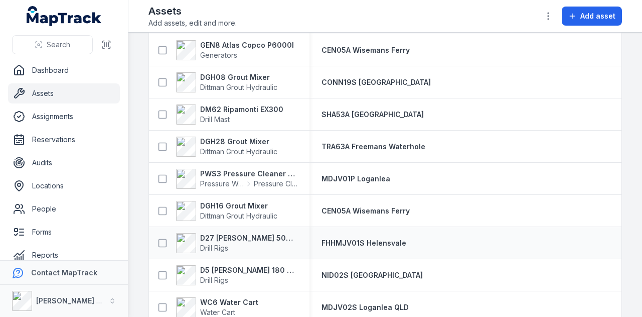
scroll to position [1204, 0]
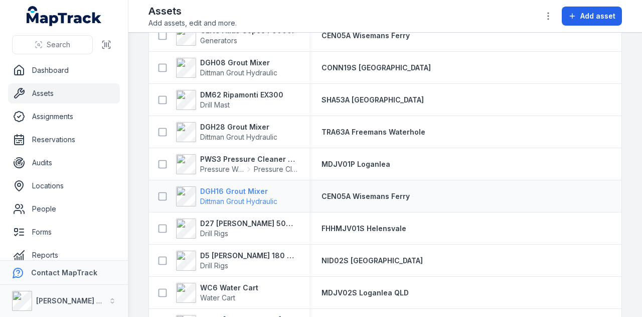
click at [247, 187] on strong "DGH16 Grout Mixer" at bounding box center [238, 191] width 77 height 10
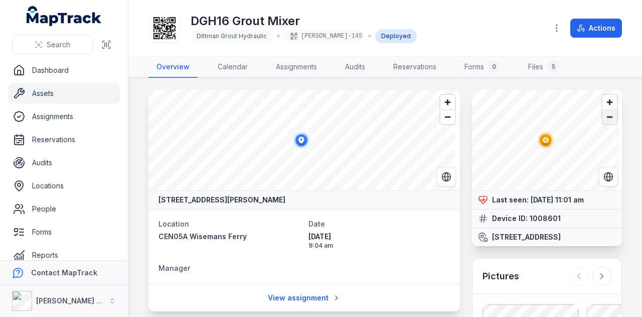
click at [605, 112] on span "Zoom out" at bounding box center [610, 117] width 15 height 14
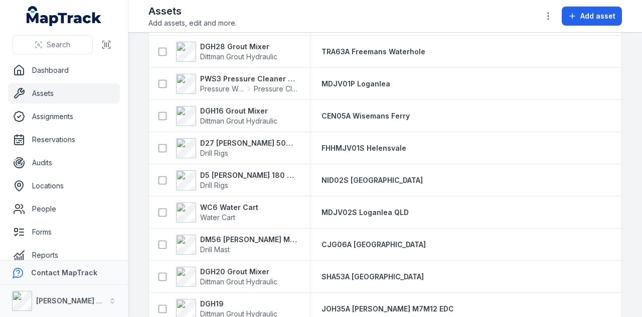
scroll to position [1304, 0]
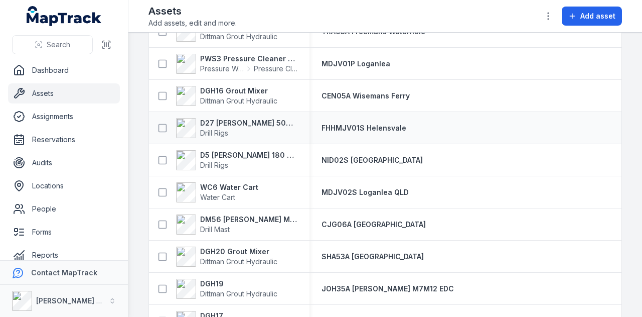
click at [238, 116] on div "D27 Ripamonti Birdie 500 Hydraulic Drill Rig Drill Rigs" at bounding box center [229, 128] width 161 height 28
click at [240, 118] on strong "D27 Ripamonti Birdie 500 Hydraulic Drill Rig" at bounding box center [248, 123] width 97 height 10
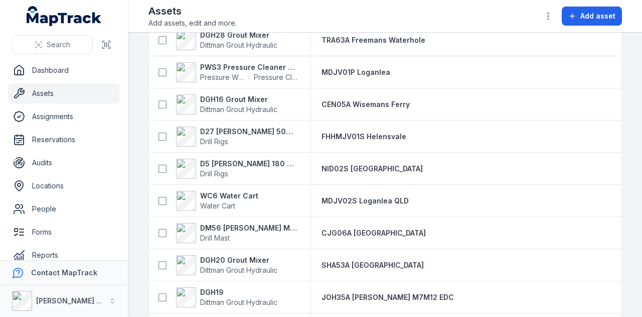
scroll to position [1304, 0]
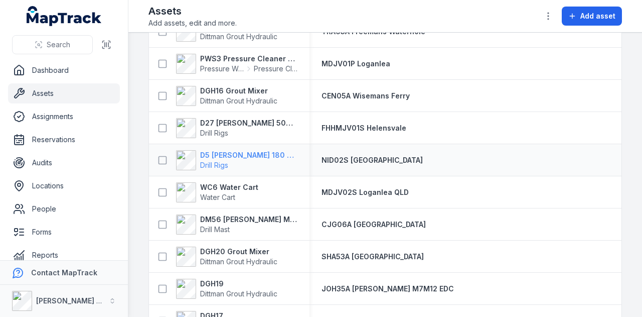
click at [246, 154] on strong "D5 Ripamonti Birdie 180 Hydraulic Drill Rig" at bounding box center [248, 155] width 97 height 10
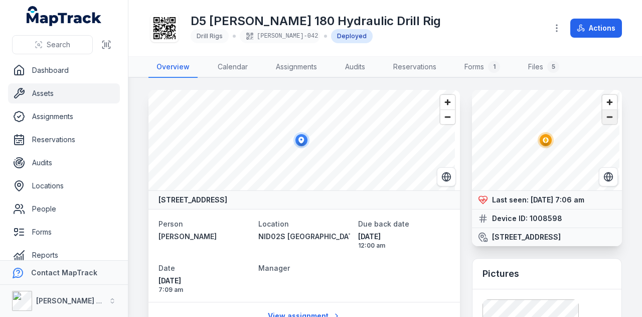
click at [606, 116] on span "Zoom out" at bounding box center [610, 117] width 15 height 14
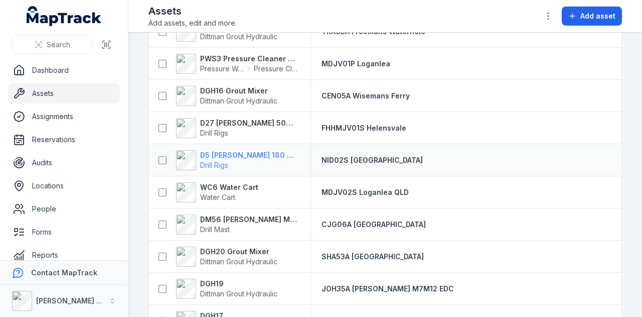
scroll to position [1405, 0]
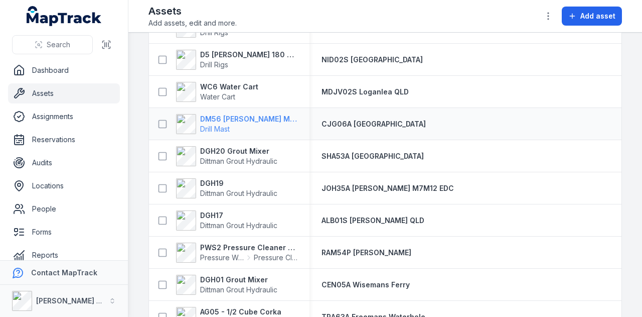
click at [250, 120] on strong "DM56 Marini MR-A 100" at bounding box center [248, 119] width 97 height 10
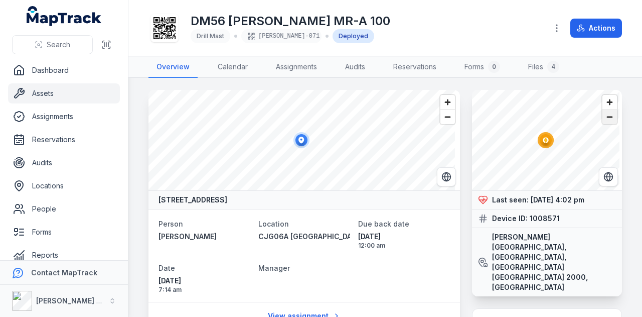
click at [605, 113] on span "Zoom out" at bounding box center [610, 117] width 15 height 14
click at [605, 112] on span "Zoom out" at bounding box center [610, 117] width 15 height 14
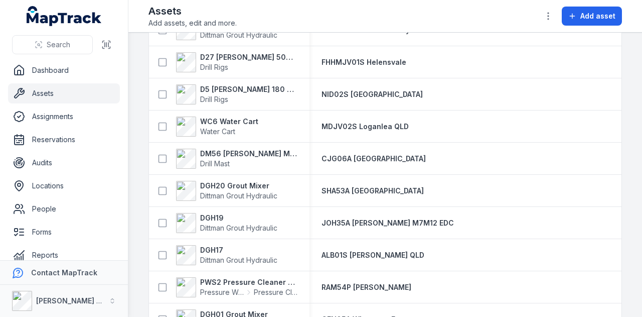
scroll to position [1355, 0]
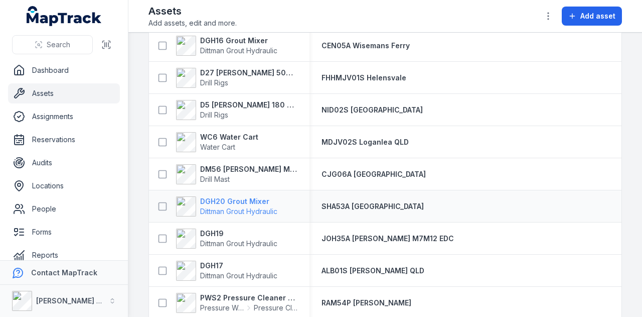
click at [244, 199] on strong "DGH20 Grout Mixer" at bounding box center [238, 201] width 77 height 10
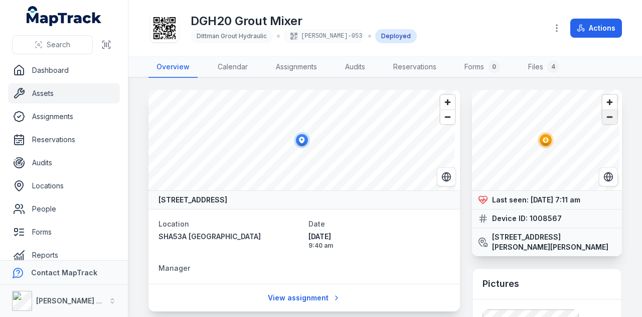
click at [605, 118] on span "Zoom out" at bounding box center [610, 117] width 15 height 14
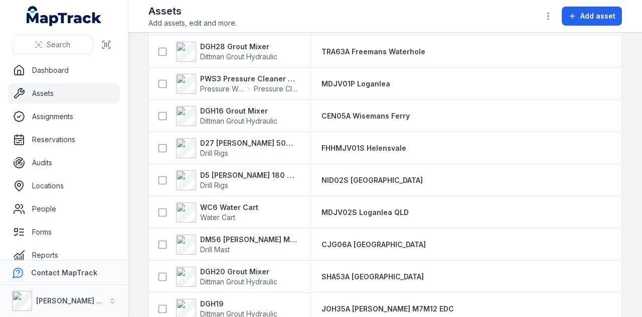
scroll to position [1304, 0]
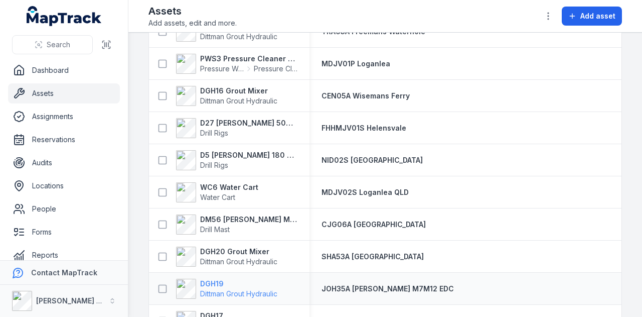
click at [218, 283] on strong "DGH19" at bounding box center [238, 283] width 77 height 10
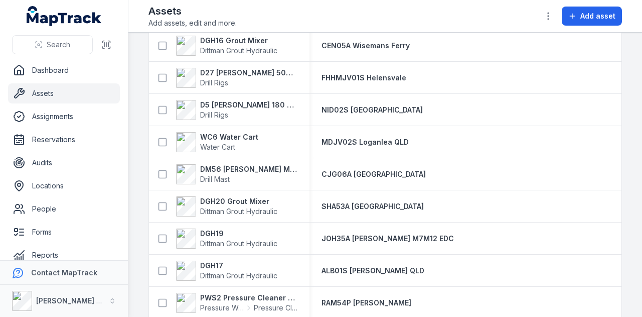
scroll to position [1405, 0]
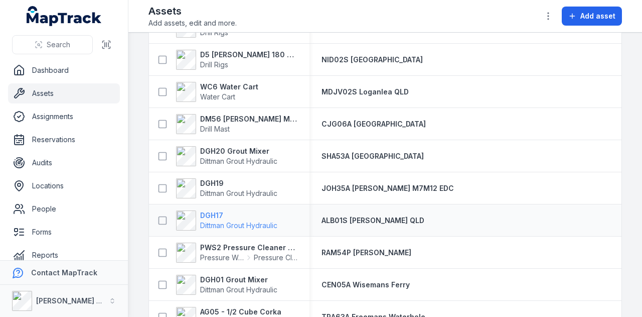
click at [205, 214] on strong "DGH17" at bounding box center [238, 215] width 77 height 10
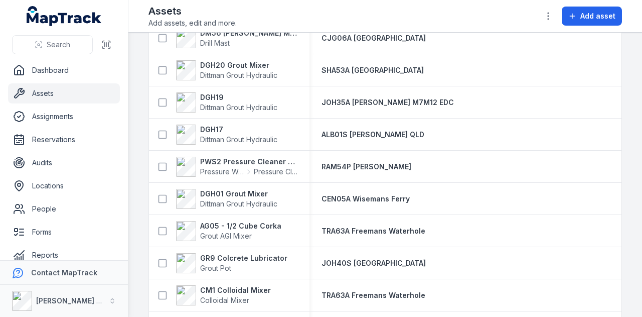
scroll to position [1505, 0]
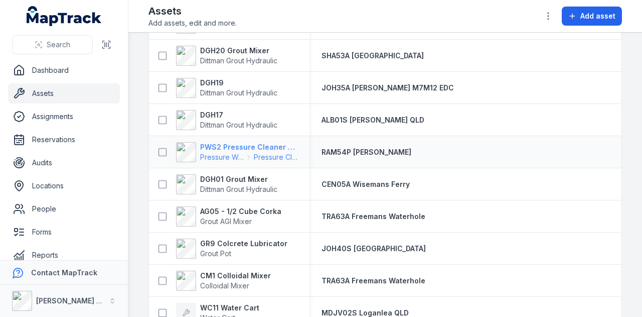
click at [277, 145] on strong "PWS2 Pressure Cleaner Skid Mounted" at bounding box center [248, 147] width 97 height 10
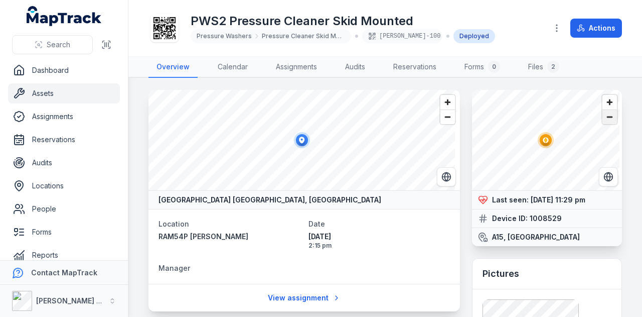
click at [604, 116] on span "Zoom out" at bounding box center [610, 117] width 15 height 14
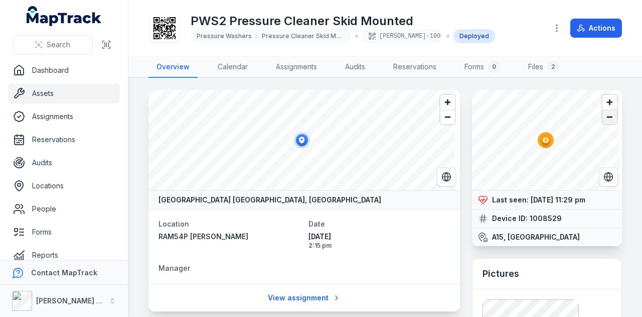
click at [604, 116] on span "Zoom out" at bounding box center [610, 117] width 15 height 14
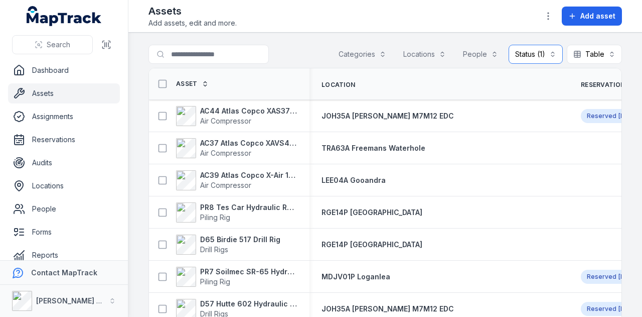
click at [541, 55] on button "Status (1) ********" at bounding box center [536, 54] width 54 height 19
click at [489, 98] on span "Deployed" at bounding box center [480, 98] width 34 height 10
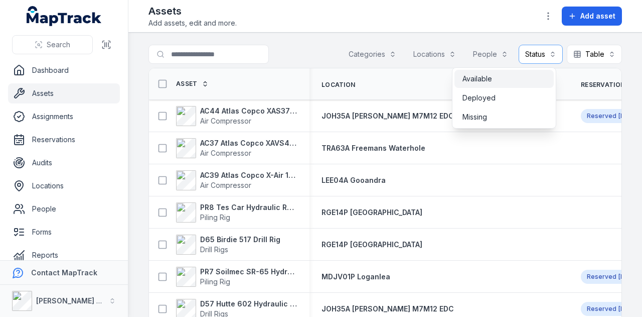
click at [487, 82] on span "Available" at bounding box center [478, 79] width 30 height 10
click at [479, 28] on div "Toggle Navigation Assets Add assets, edit and more. Add asset Search for assets…" at bounding box center [385, 158] width 514 height 317
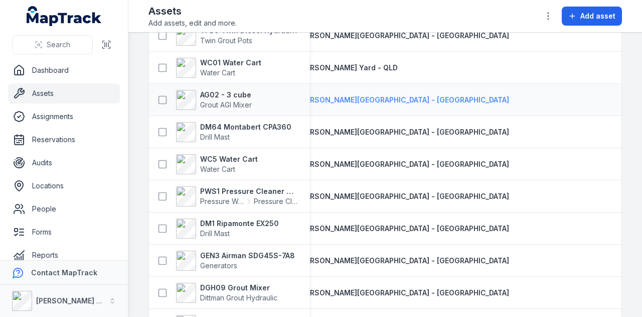
scroll to position [1254, 0]
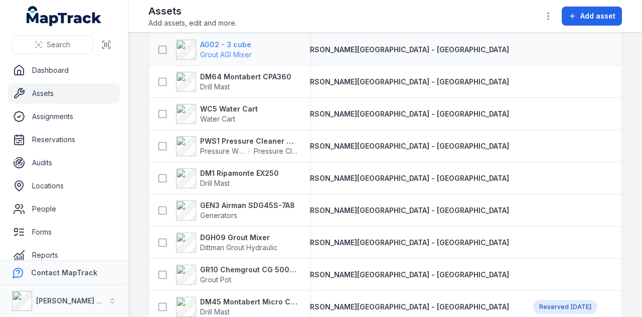
click at [233, 44] on strong "AG02 - 3 cube" at bounding box center [226, 45] width 52 height 10
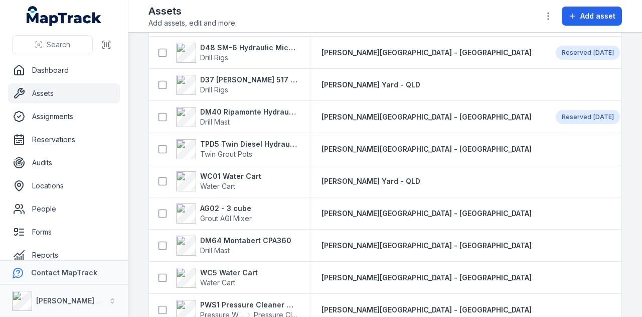
scroll to position [1104, 0]
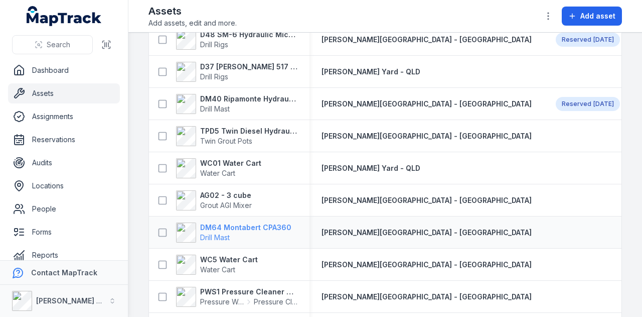
click at [278, 223] on strong "DM64 Montabert CPA360" at bounding box center [245, 227] width 91 height 10
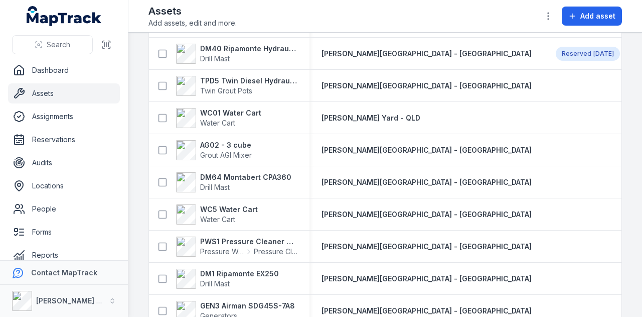
scroll to position [1154, 0]
click at [228, 207] on strong "WC5 Water Cart" at bounding box center [229, 209] width 58 height 10
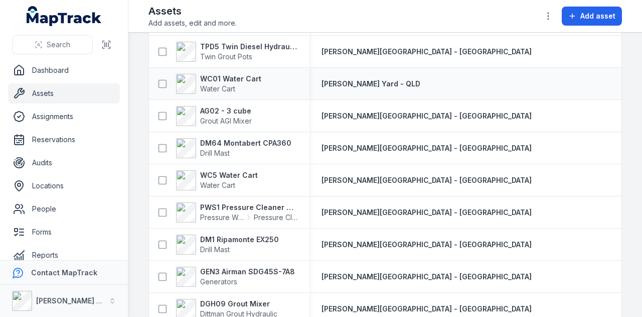
scroll to position [1204, 0]
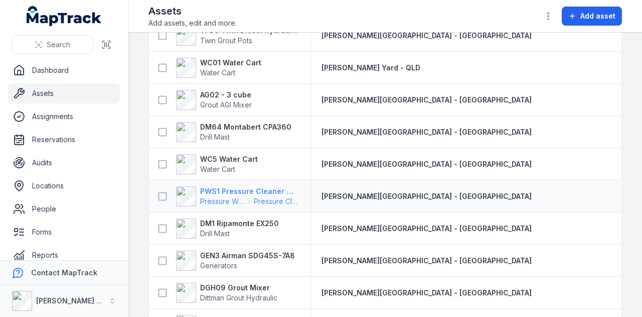
click at [256, 193] on strong "PWS1 Pressure Cleaner Skid Mounted" at bounding box center [248, 191] width 97 height 10
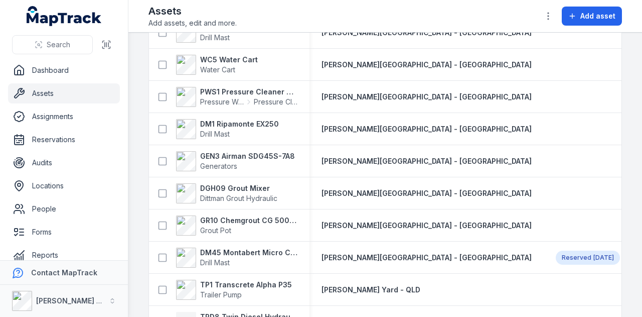
scroll to position [1304, 0]
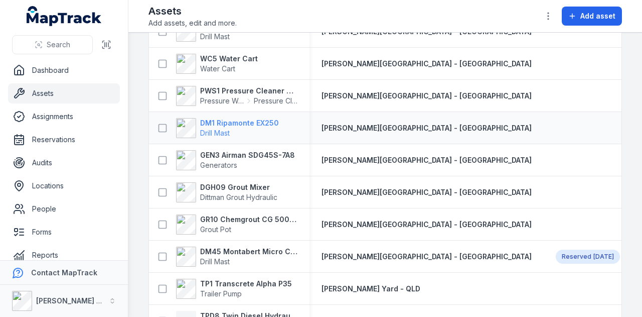
click at [265, 118] on strong "DM1 Ripamonte EX250" at bounding box center [239, 123] width 79 height 10
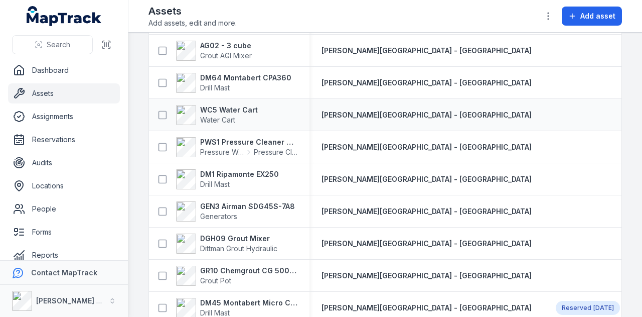
scroll to position [1254, 0]
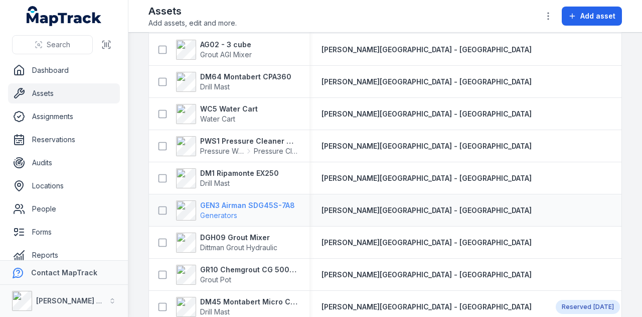
click at [286, 204] on strong "GEN3 Airman SDG45S-7A8" at bounding box center [247, 205] width 95 height 10
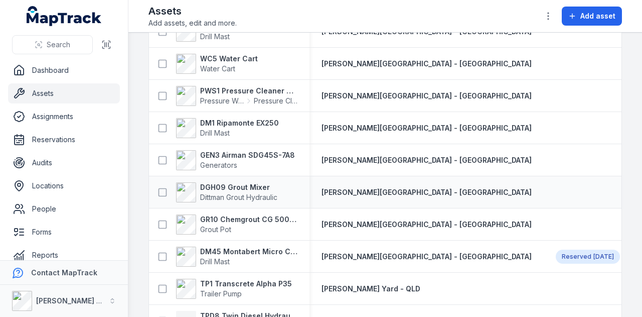
scroll to position [1355, 0]
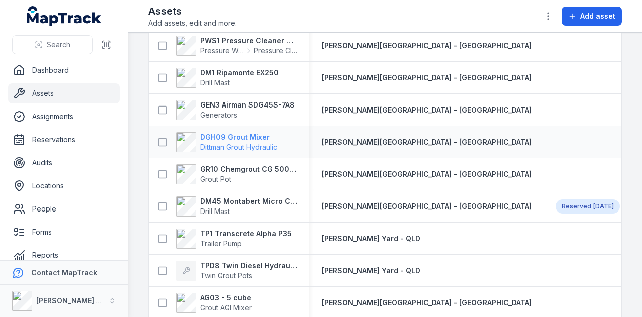
click at [260, 132] on strong "DGH09 Grout Mixer" at bounding box center [238, 137] width 77 height 10
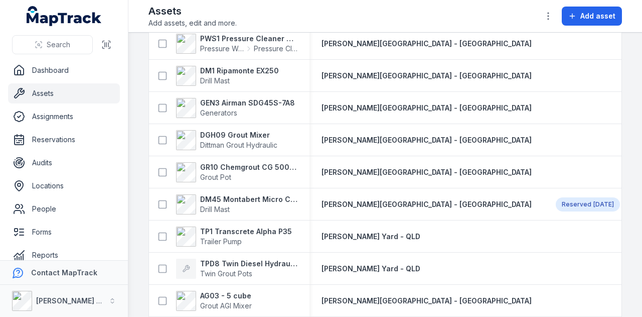
scroll to position [1355, 0]
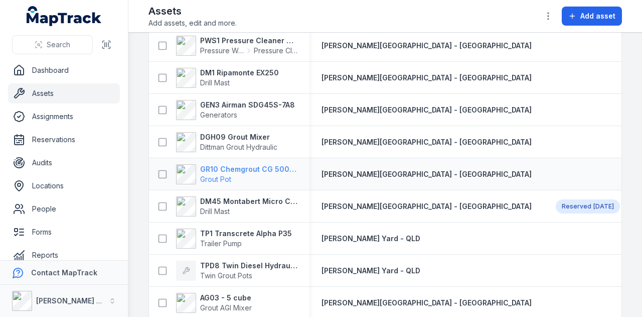
click at [271, 165] on strong "GR10 Chemgrout CG 500 High Pressure" at bounding box center [248, 169] width 97 height 10
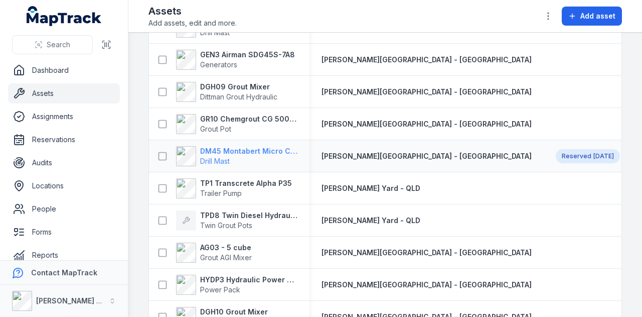
click at [276, 148] on strong "DM45 Montabert Micro CPA360" at bounding box center [248, 151] width 97 height 10
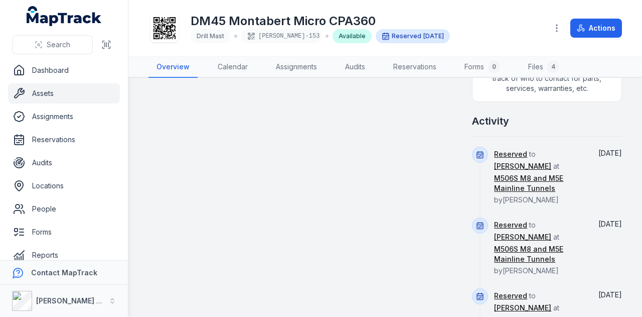
scroll to position [702, 0]
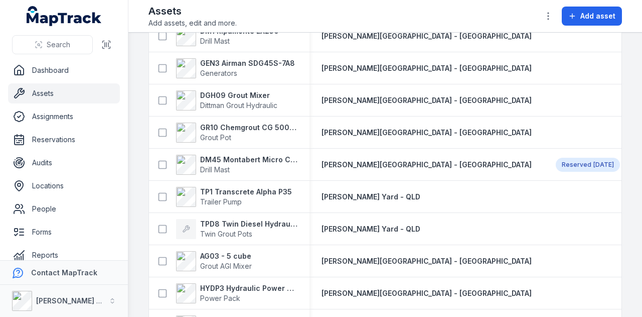
scroll to position [1455, 0]
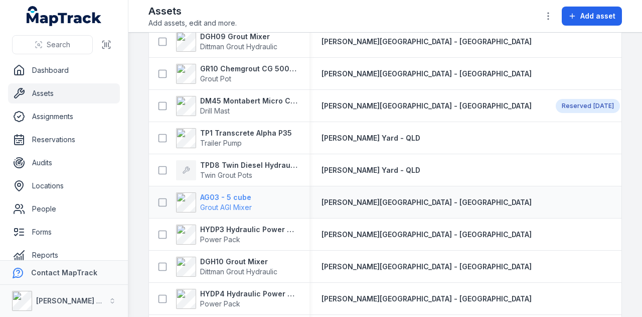
click at [237, 195] on strong "AG03 - 5 cube" at bounding box center [226, 197] width 52 height 10
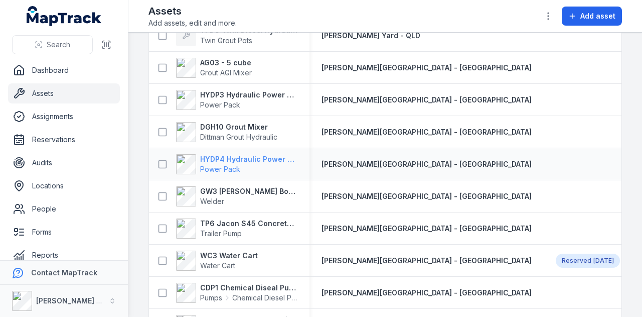
scroll to position [1605, 0]
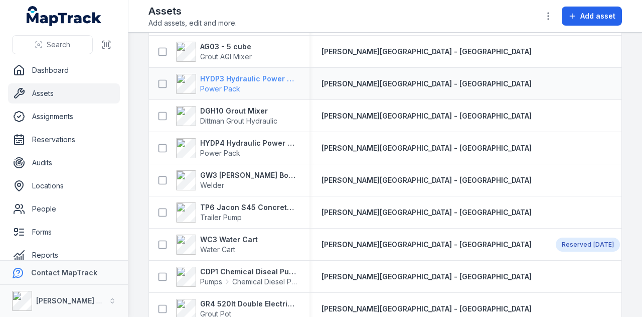
click at [276, 77] on strong "HYDP3 Hydraulic Power Pack" at bounding box center [248, 79] width 97 height 10
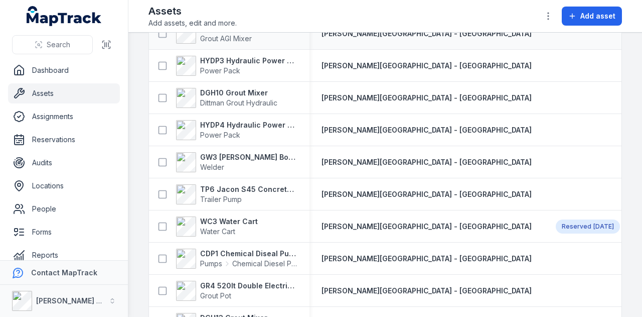
scroll to position [1656, 0]
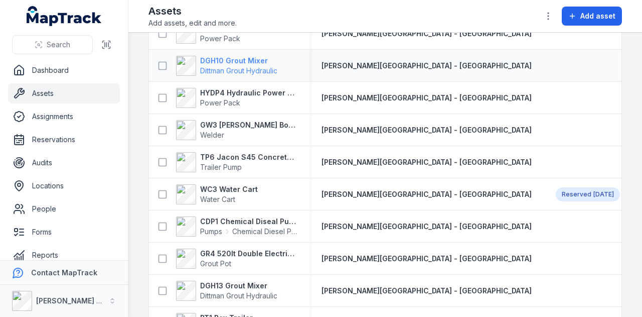
click at [256, 56] on strong "DGH10 Grout Mixer" at bounding box center [238, 61] width 77 height 10
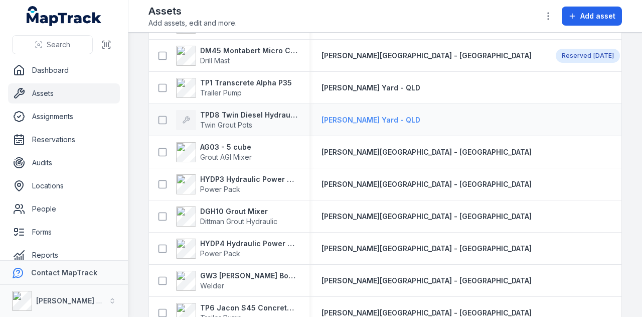
scroll to position [1555, 0]
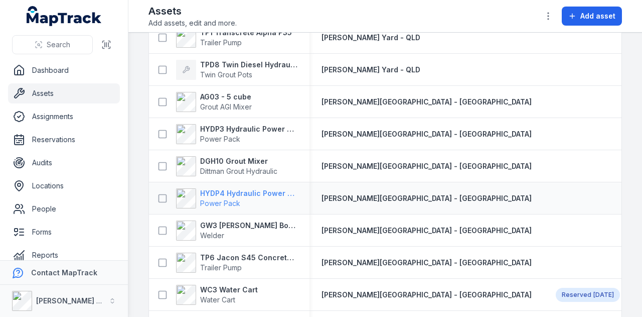
click at [255, 190] on strong "HYDP4 Hydraulic Power Pack" at bounding box center [248, 193] width 97 height 10
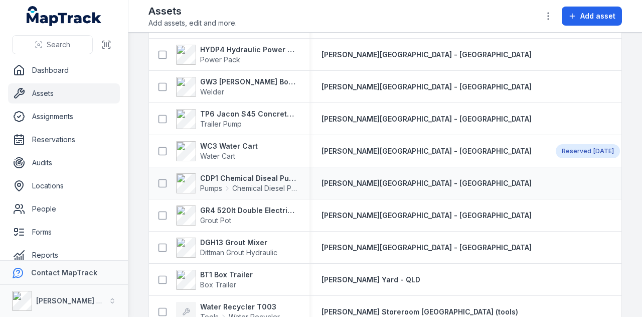
scroll to position [1706, 0]
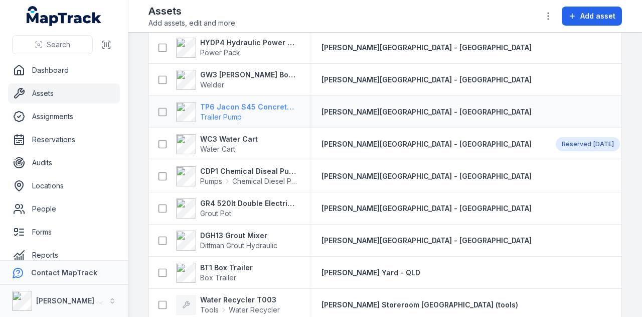
click at [267, 102] on strong "TP6 Jacon S45 Concrete Pump" at bounding box center [248, 107] width 97 height 10
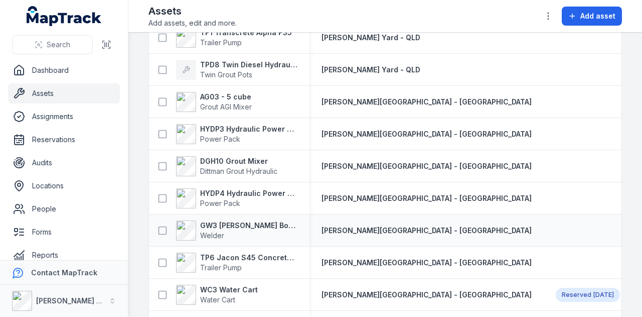
scroll to position [1605, 0]
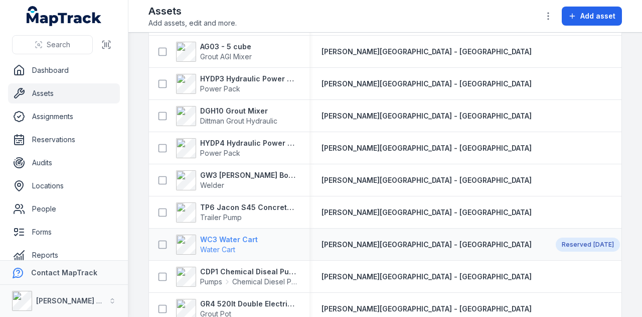
click at [225, 239] on strong "WC3 Water Cart" at bounding box center [229, 239] width 58 height 10
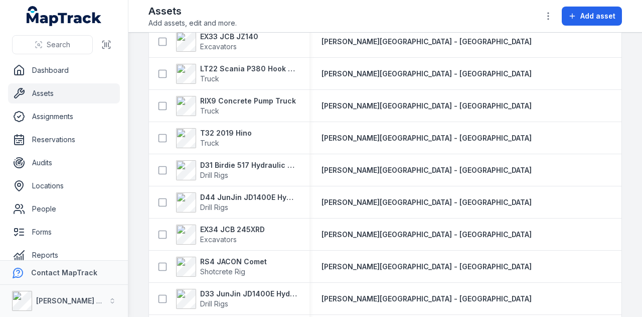
scroll to position [351, 0]
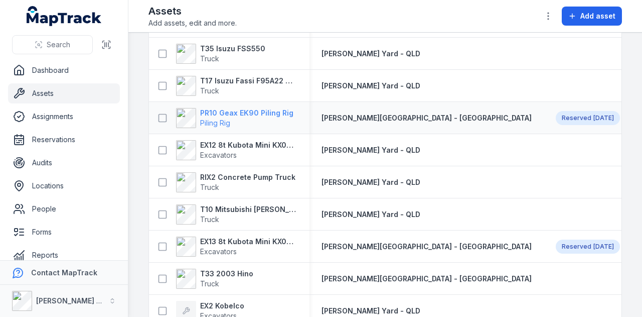
click at [256, 108] on strong "PR10 Geax EK90 Piling Rig" at bounding box center [246, 113] width 93 height 10
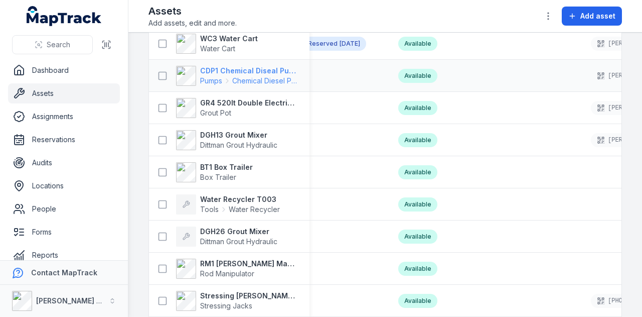
scroll to position [0, 254]
click at [256, 66] on strong "CDP1 Chemical Diseal Pump" at bounding box center [248, 71] width 97 height 10
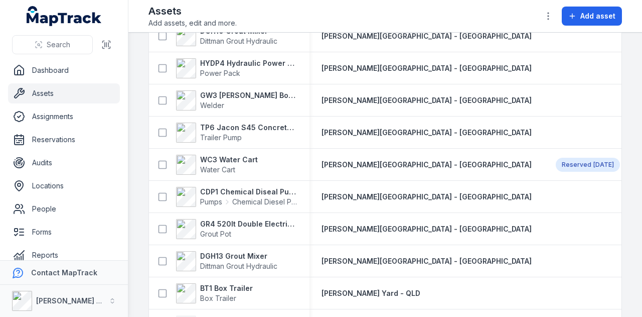
scroll to position [1706, 0]
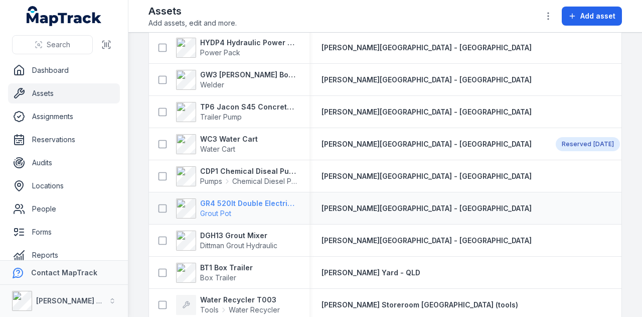
click at [279, 205] on strong "GR4 520lt Double Electric Twin Pot" at bounding box center [248, 203] width 97 height 10
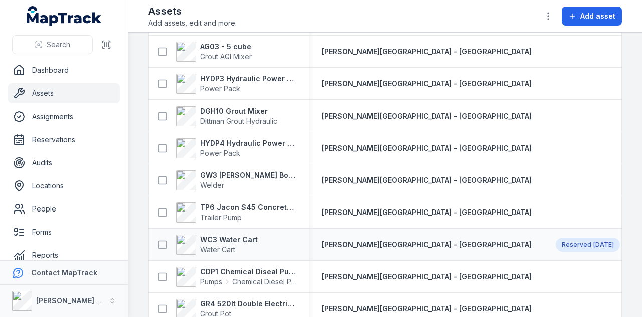
scroll to position [1706, 0]
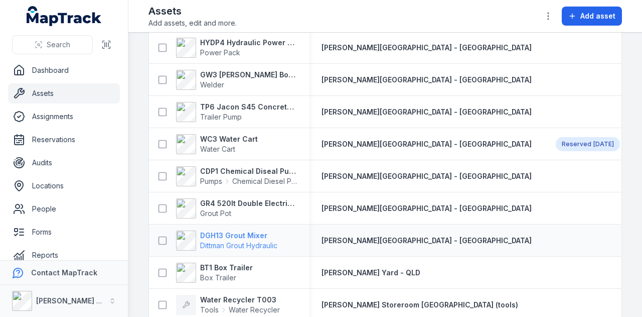
click at [247, 233] on strong "DGH13 Grout Mixer" at bounding box center [238, 235] width 77 height 10
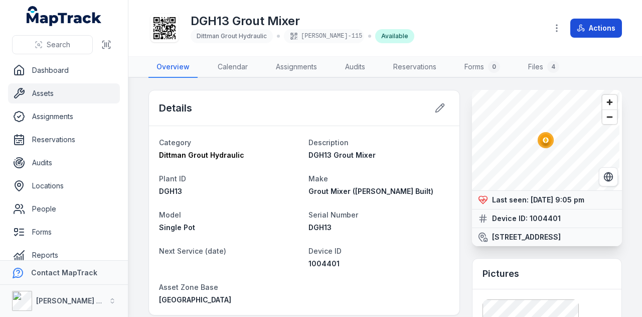
click at [605, 24] on button "Actions" at bounding box center [596, 28] width 52 height 19
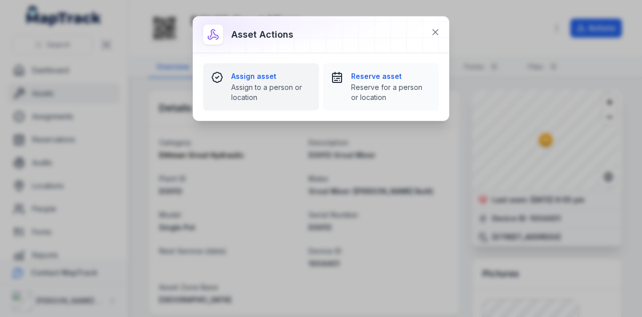
click at [284, 78] on strong "Assign asset" at bounding box center [271, 76] width 80 height 10
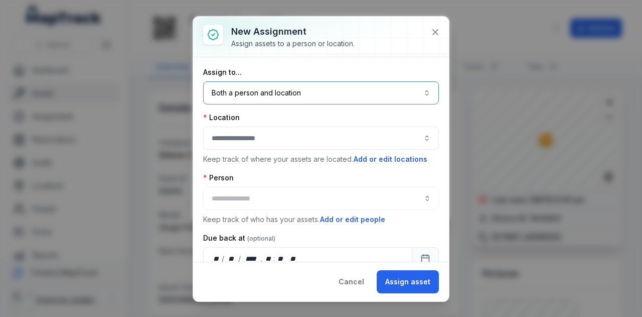
drag, startPoint x: 284, startPoint y: 94, endPoint x: 284, endPoint y: 99, distance: 5.5
click at [284, 94] on button "Both a person and location ****" at bounding box center [321, 92] width 236 height 23
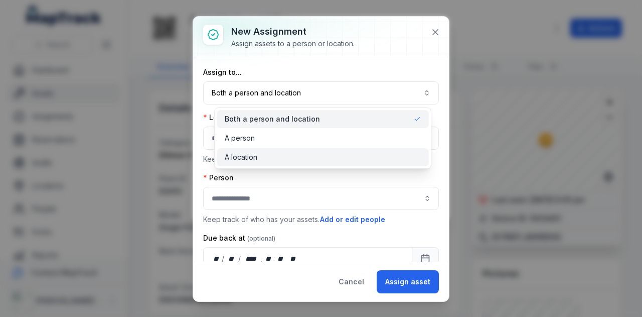
click at [287, 156] on div "A location" at bounding box center [323, 157] width 196 height 10
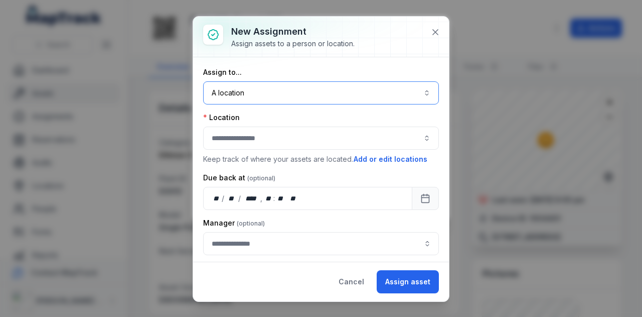
click at [280, 137] on button "button" at bounding box center [321, 137] width 236 height 23
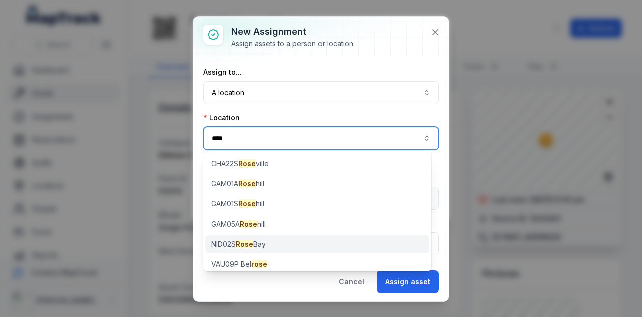
type input "****"
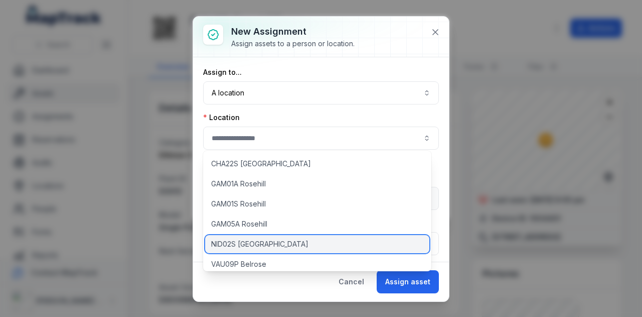
click at [308, 243] on div "NID02S Rose Bay" at bounding box center [317, 244] width 224 height 18
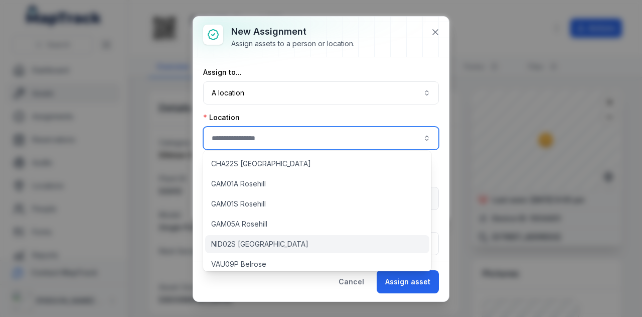
type input "**********"
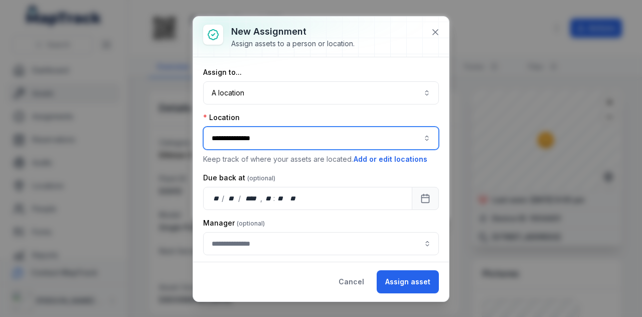
scroll to position [21, 0]
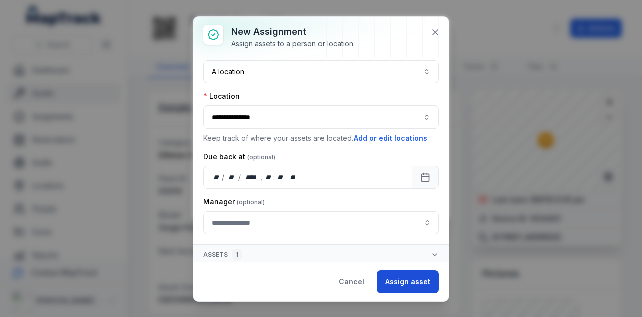
click at [412, 280] on button "Assign asset" at bounding box center [408, 281] width 62 height 23
